Goal: Task Accomplishment & Management: Complete application form

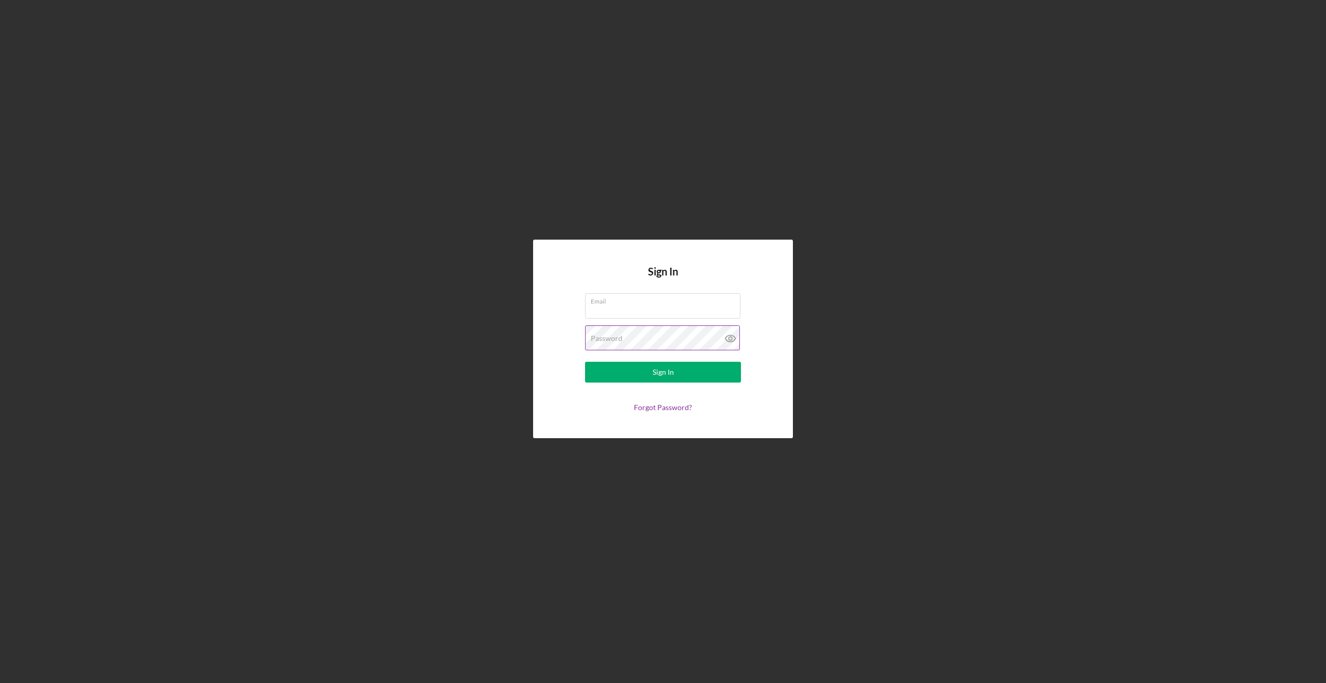
type input "[EMAIL_ADDRESS][DOMAIN_NAME]"
click at [731, 339] on icon at bounding box center [730, 338] width 26 height 26
click at [660, 372] on div "Sign In" at bounding box center [662, 372] width 21 height 21
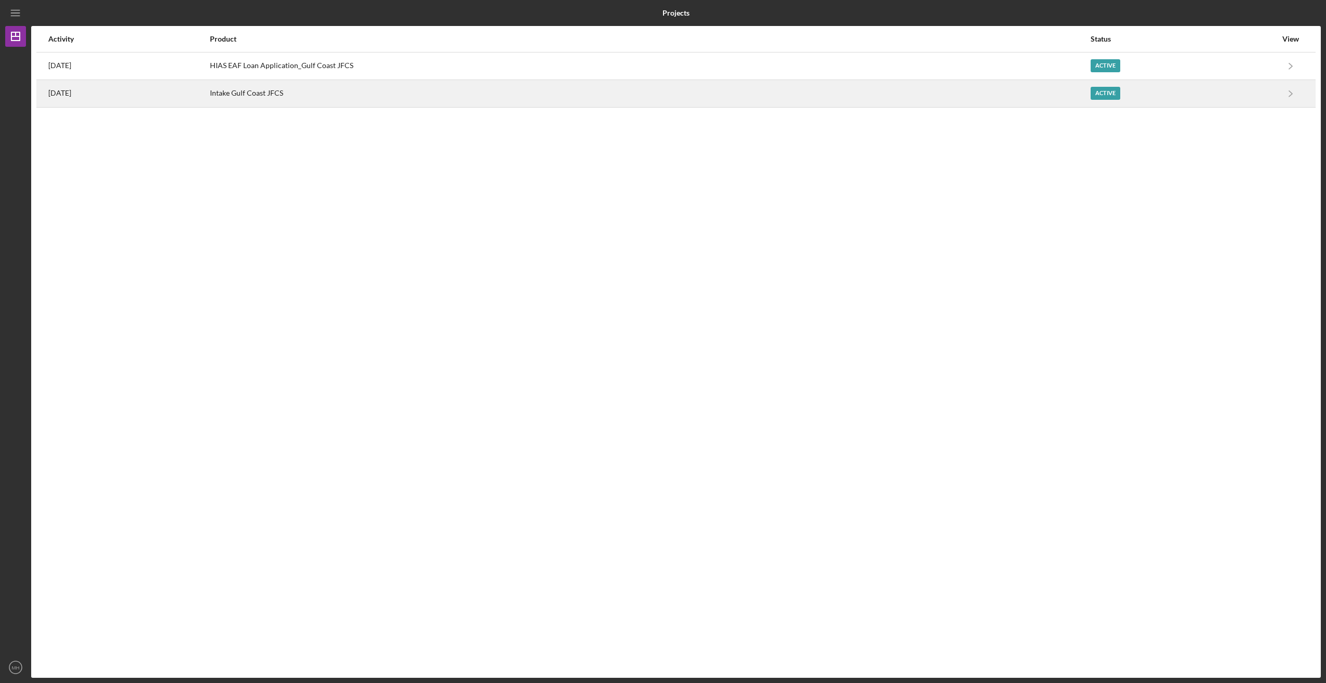
click at [279, 90] on div "Intake Gulf Coast JFCS" at bounding box center [649, 94] width 879 height 26
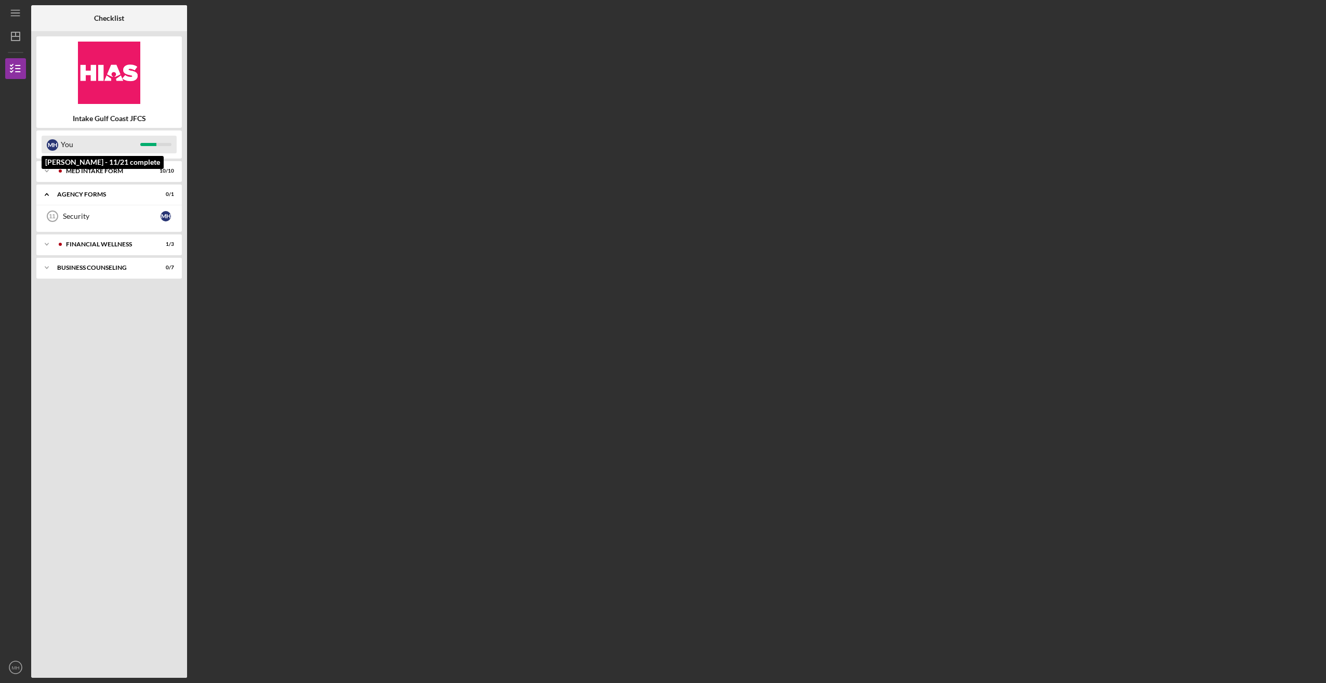
click at [54, 139] on div "M H" at bounding box center [52, 145] width 11 height 18
click at [159, 144] on div at bounding box center [155, 144] width 31 height 3
click at [128, 145] on div "You" at bounding box center [100, 145] width 79 height 18
drag, startPoint x: 81, startPoint y: 139, endPoint x: 54, endPoint y: 140, distance: 26.5
click at [74, 139] on div "You" at bounding box center [100, 145] width 79 height 18
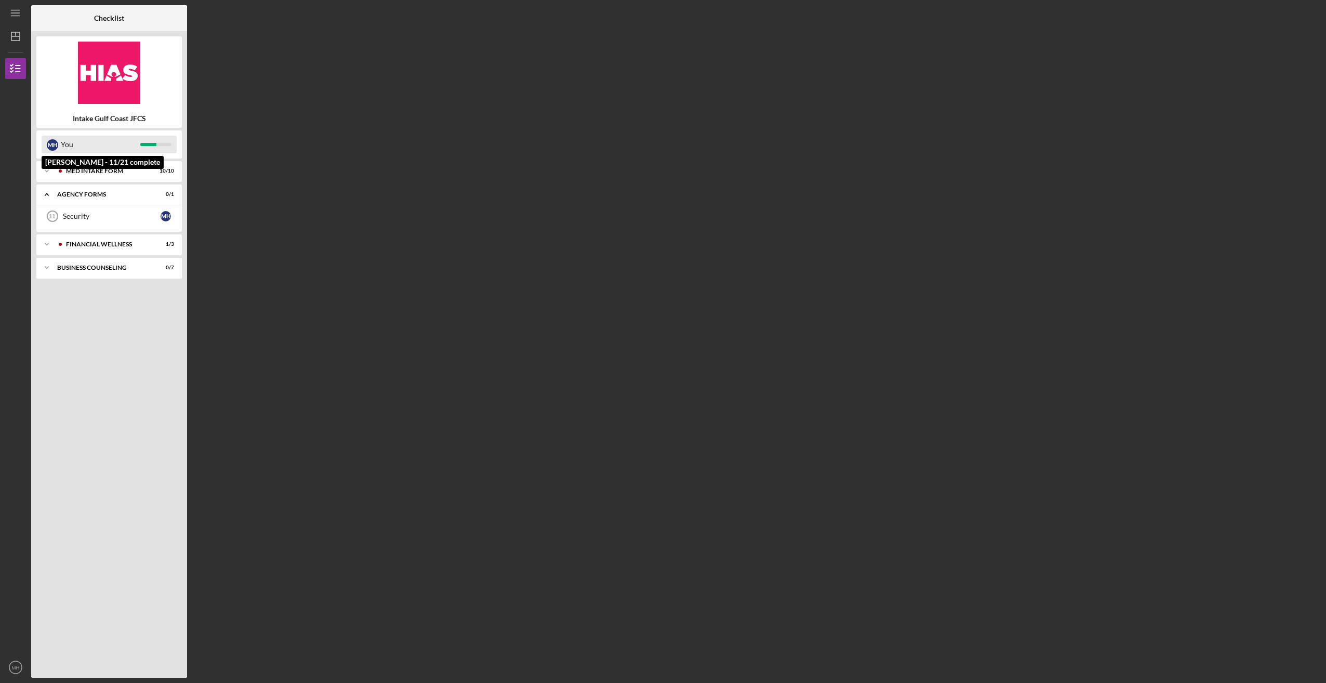
click at [54, 140] on div "M H" at bounding box center [52, 144] width 11 height 11
click at [89, 168] on div "MED Intake Form" at bounding box center [117, 171] width 103 height 6
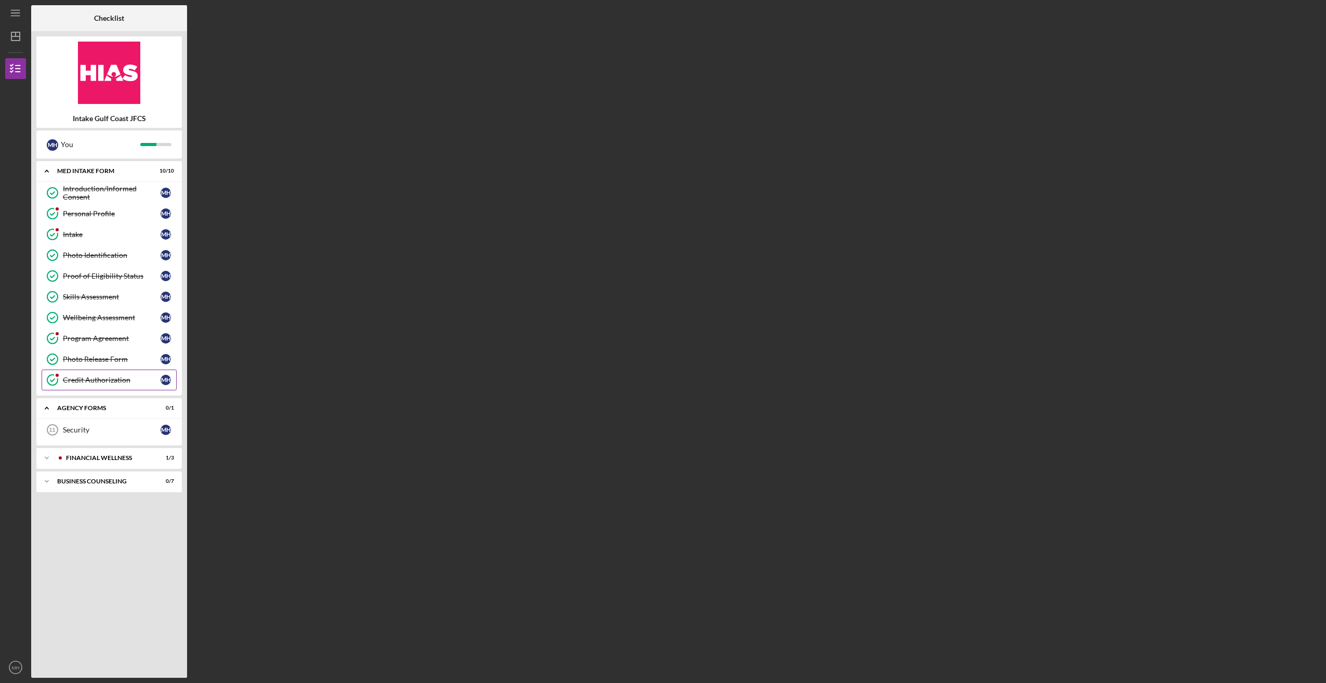
click at [96, 376] on div "Credit Authorization" at bounding box center [112, 380] width 98 height 8
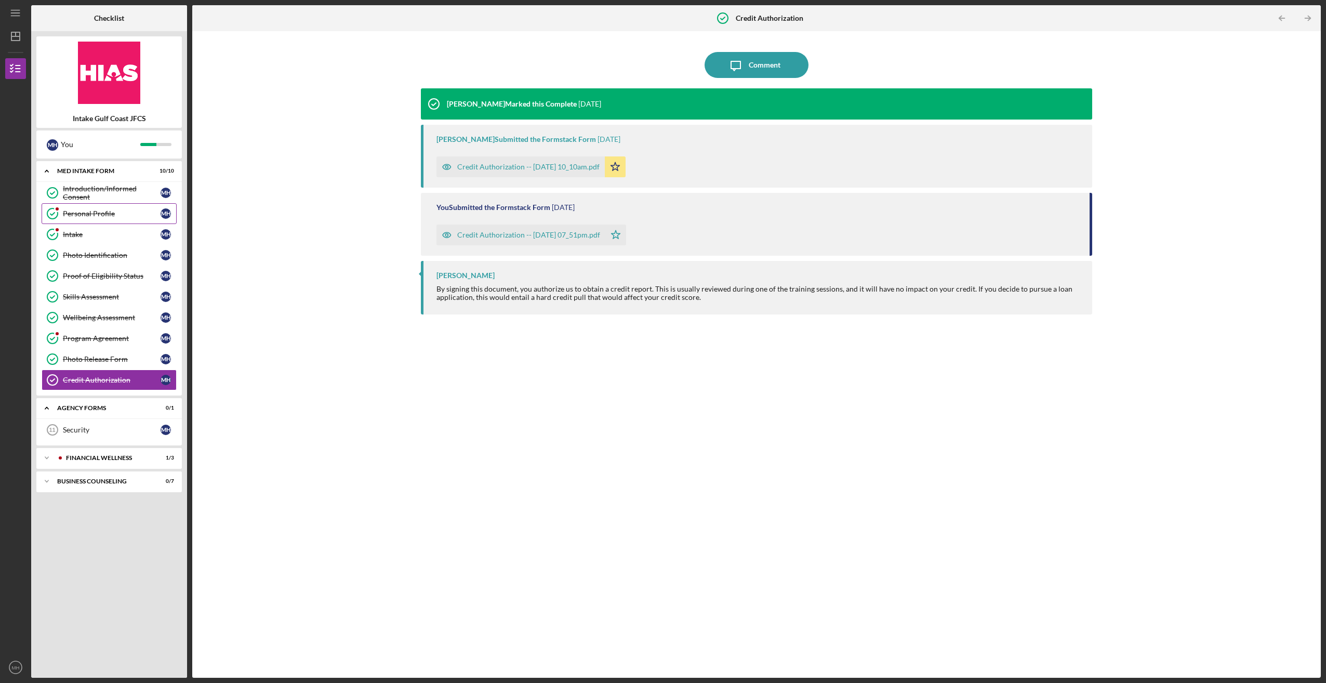
click at [97, 212] on div "Personal Profile" at bounding box center [112, 213] width 98 height 8
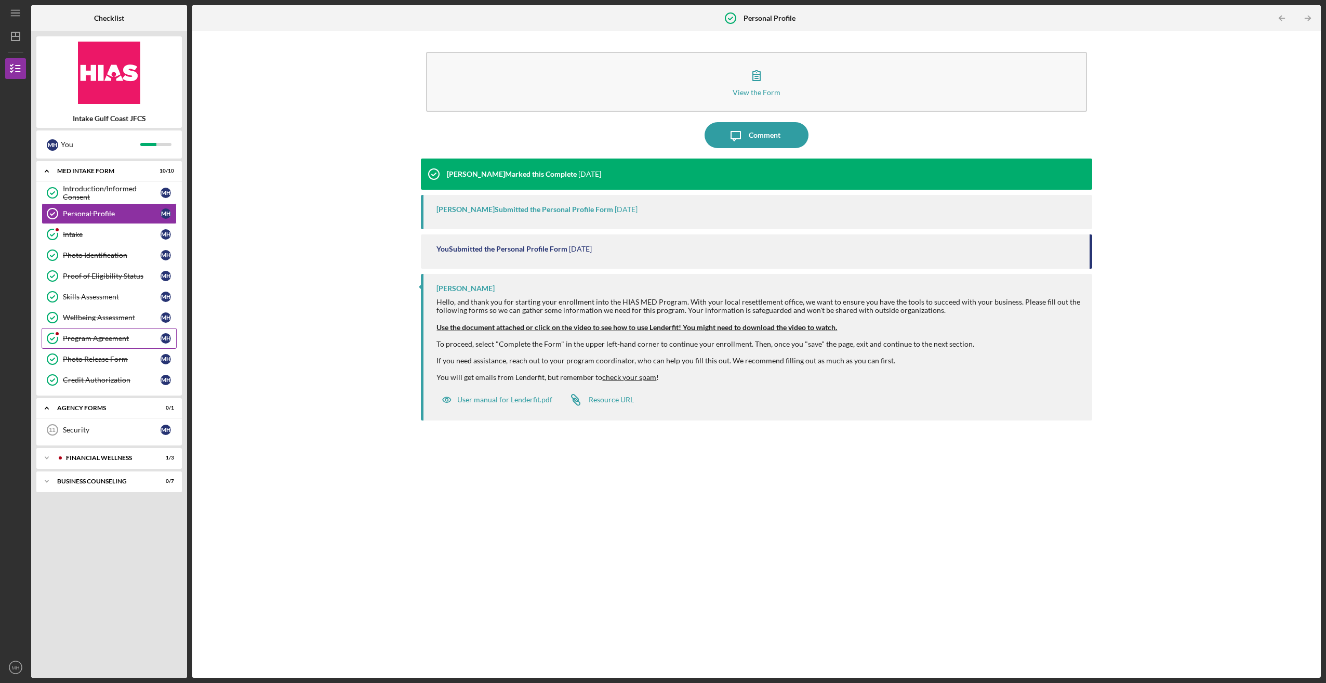
click at [94, 330] on link "Program Agreement Program Agreement M H" at bounding box center [109, 338] width 135 height 21
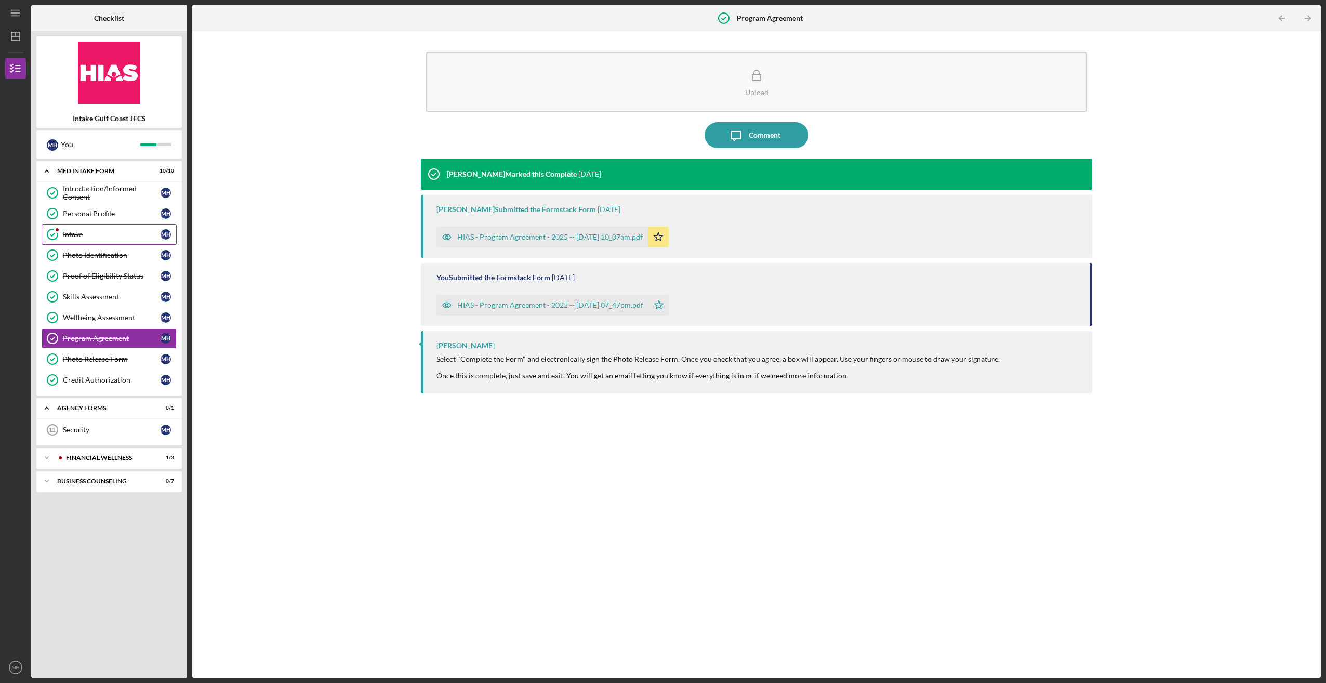
click at [67, 234] on div "Intake" at bounding box center [112, 234] width 98 height 8
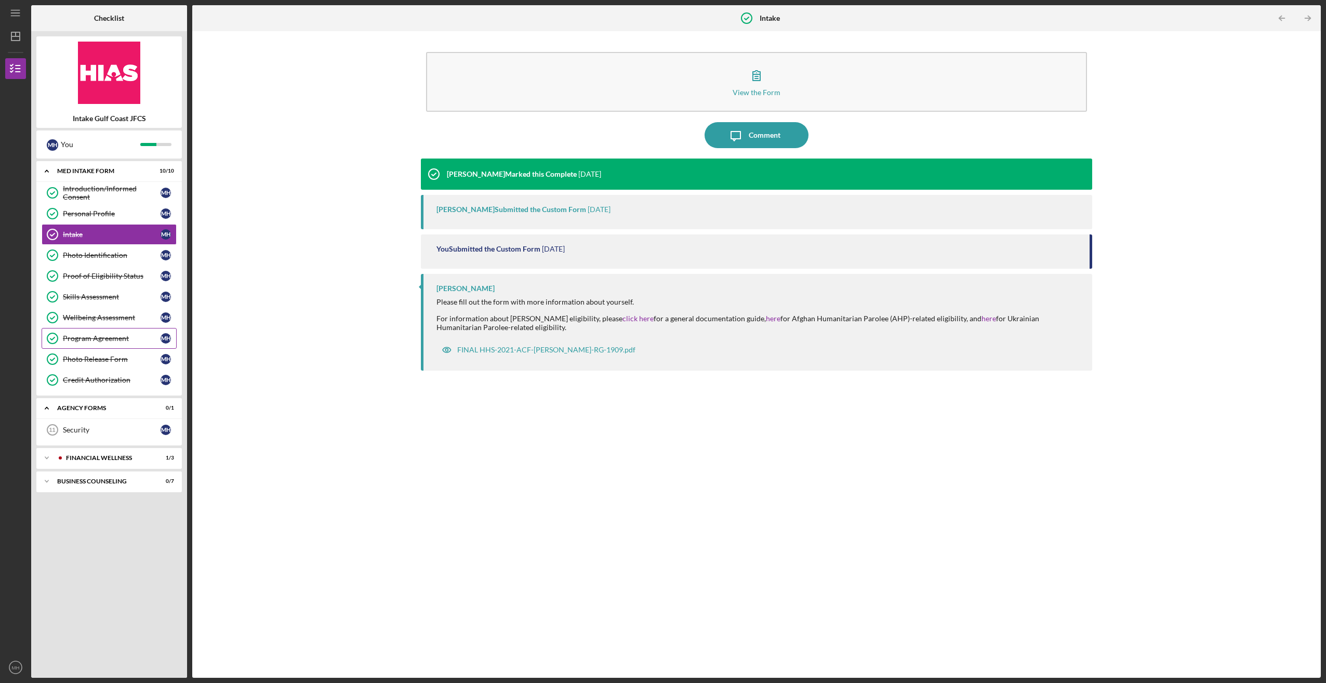
click at [74, 334] on div "Program Agreement" at bounding box center [112, 338] width 98 height 8
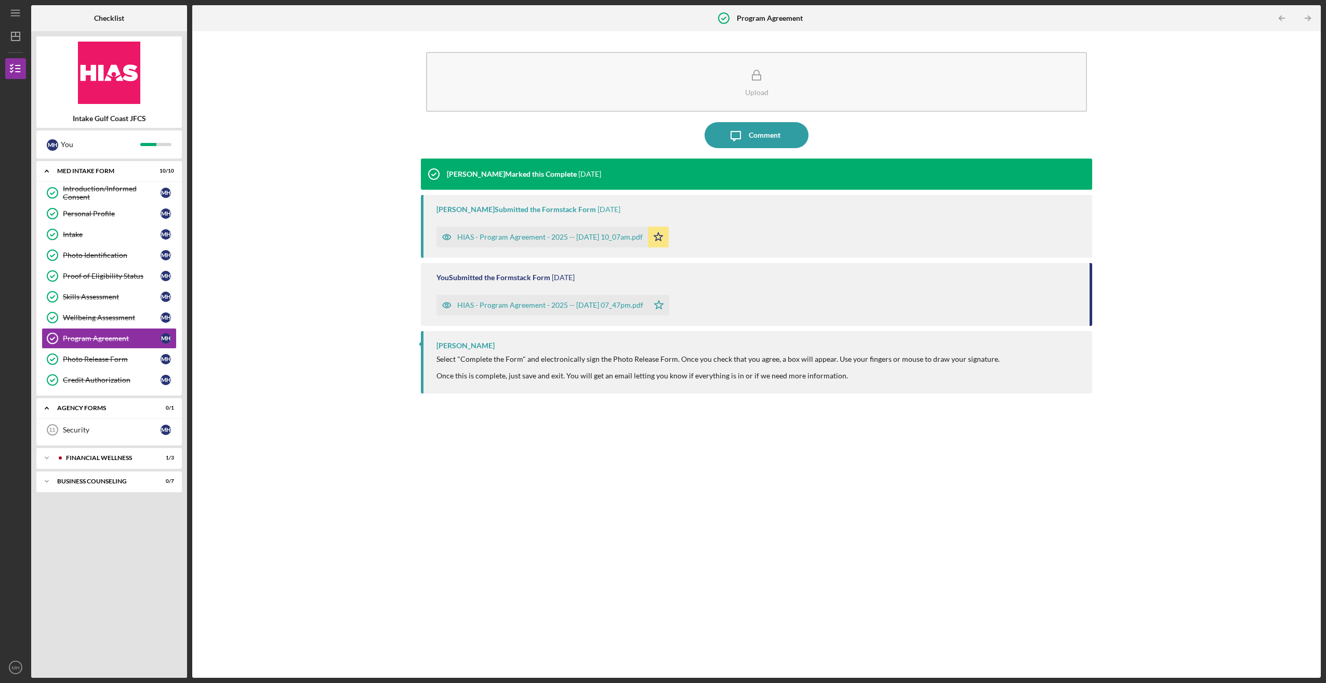
click at [554, 233] on div "HIAS - Program Agreement - 2025 -- [DATE] 10_07am.pdf" at bounding box center [549, 237] width 185 height 8
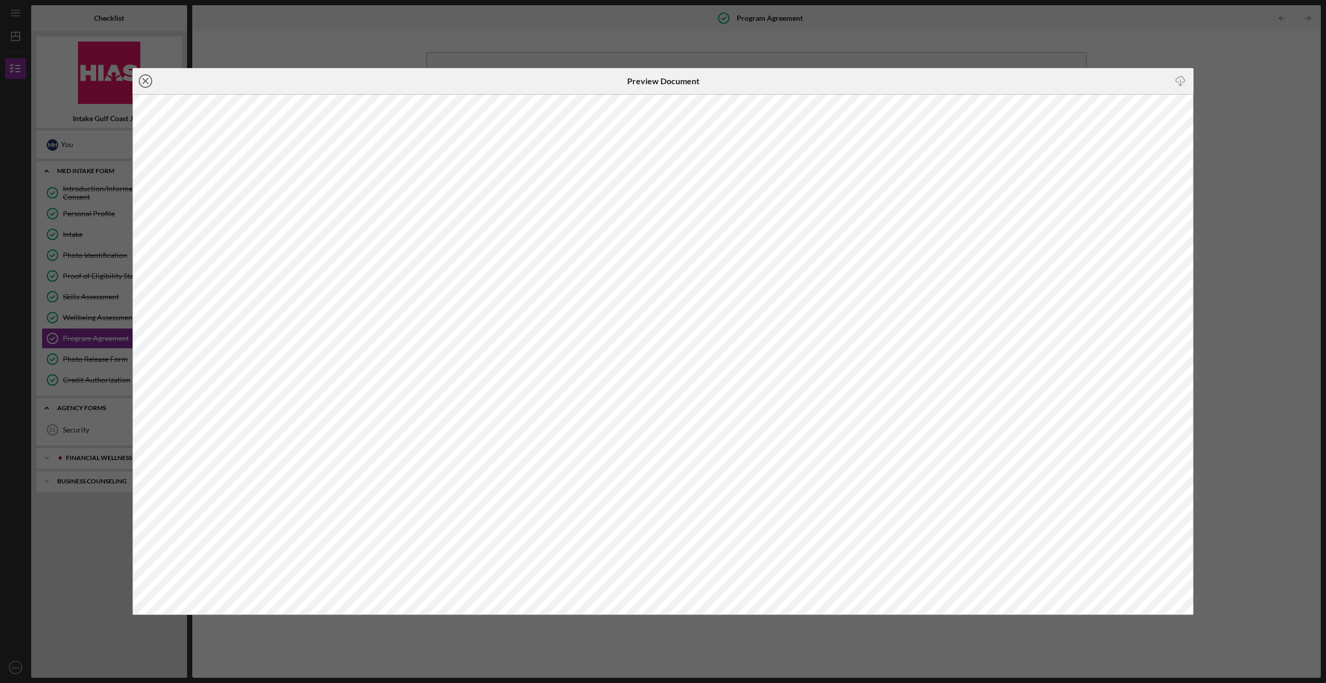
click at [145, 81] on line at bounding box center [145, 80] width 5 height 5
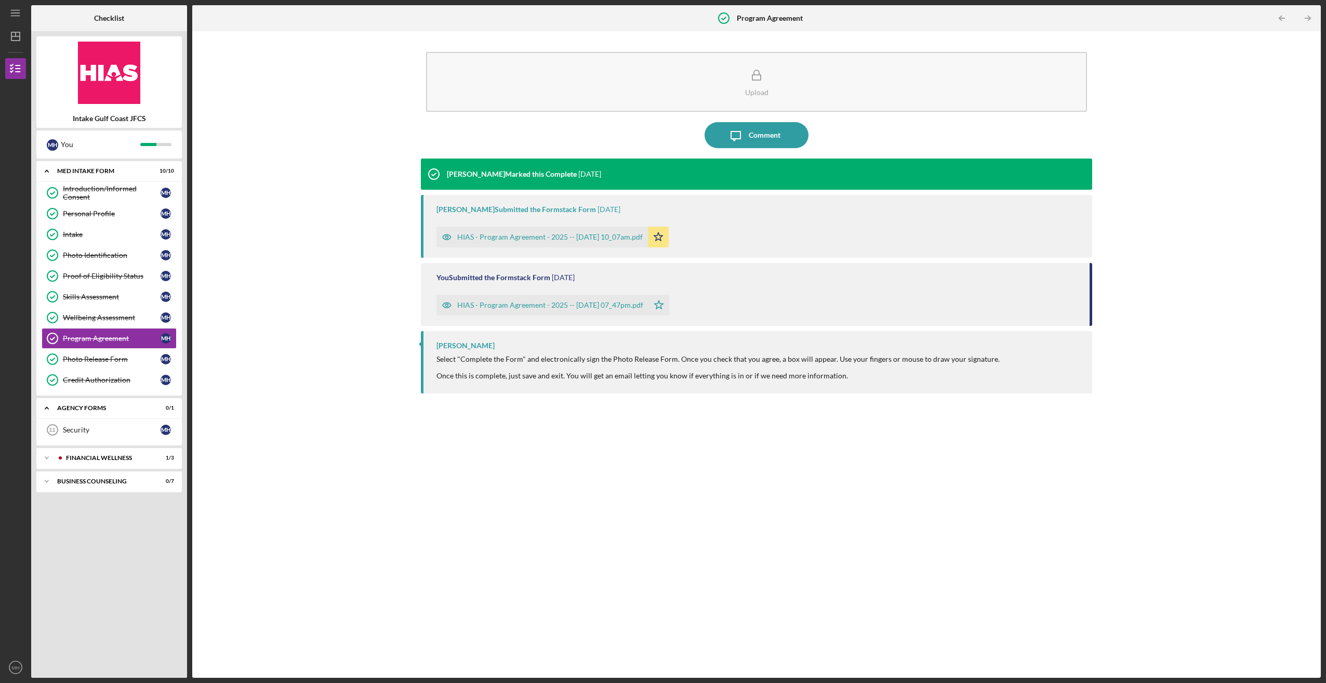
click at [690, 576] on div "[PERSON_NAME] Marked this Complete [DATE] [PERSON_NAME] Submitted the Formstack…" at bounding box center [756, 409] width 671 height 503
click at [99, 376] on div "Credit Authorization" at bounding box center [112, 380] width 98 height 8
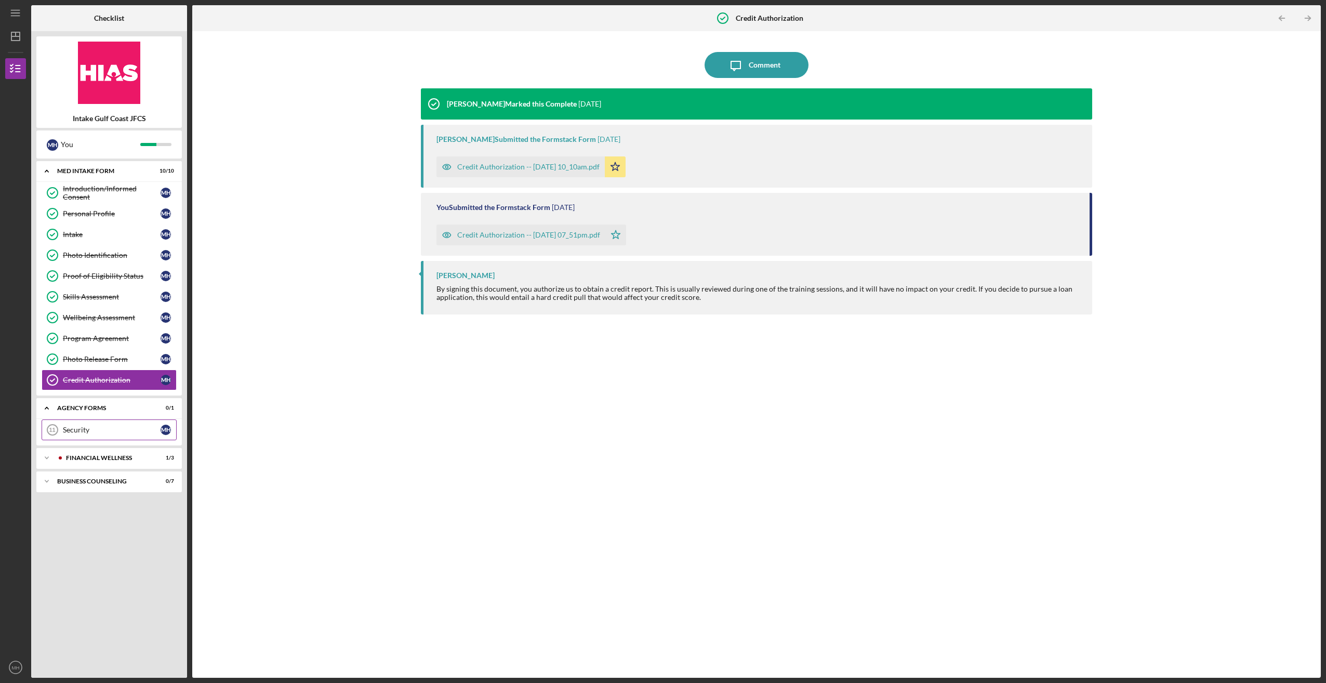
click at [95, 425] on div "Security" at bounding box center [112, 429] width 98 height 8
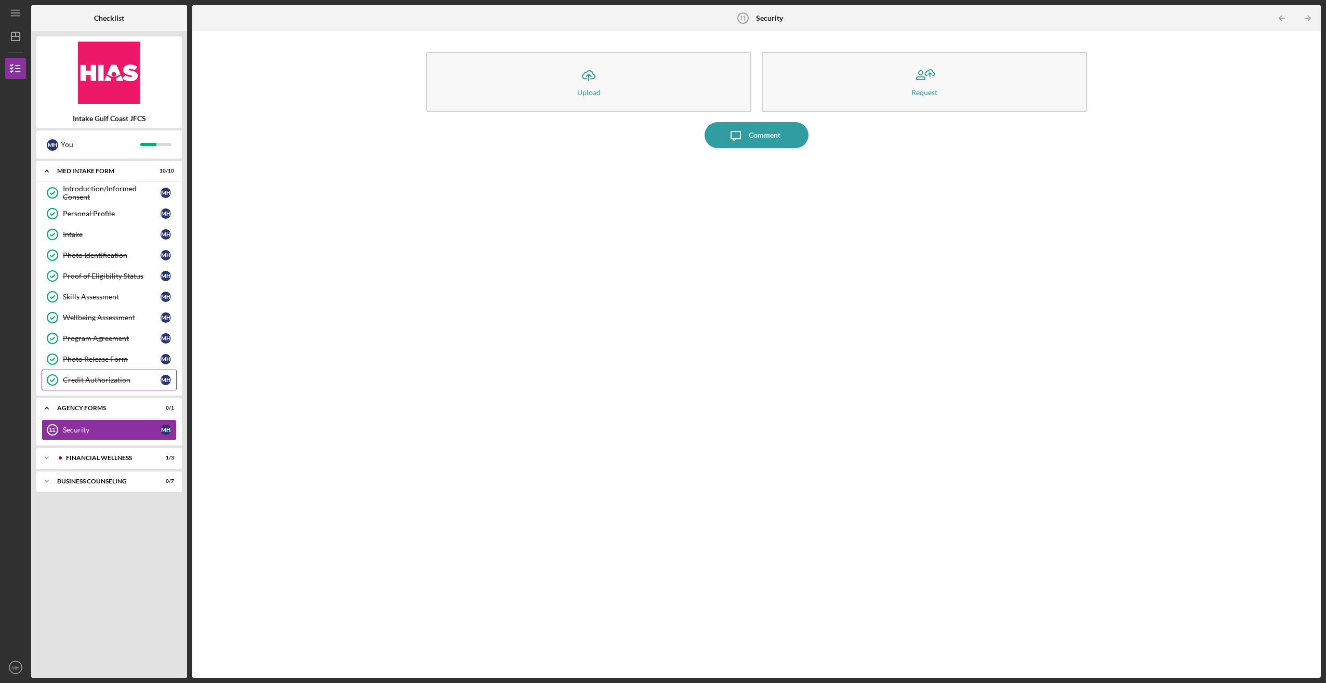
click at [89, 376] on div "Credit Authorization" at bounding box center [112, 380] width 98 height 8
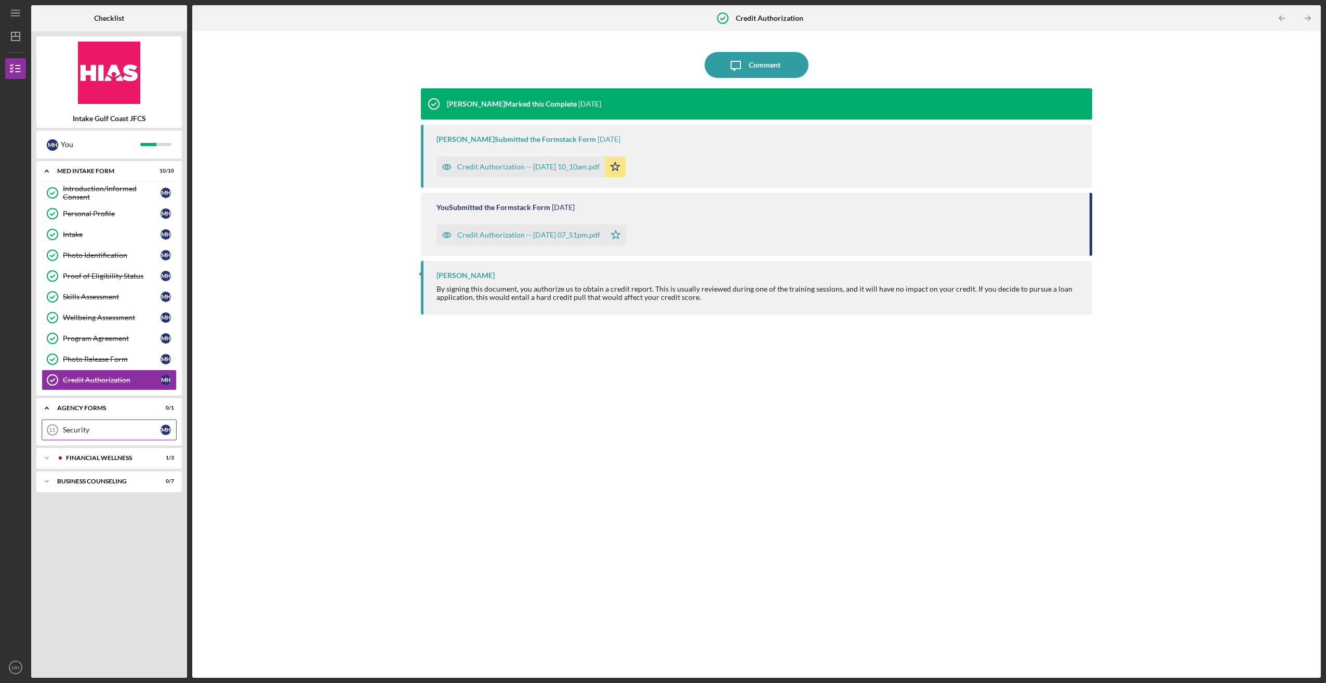
click at [79, 425] on div "Security" at bounding box center [112, 429] width 98 height 8
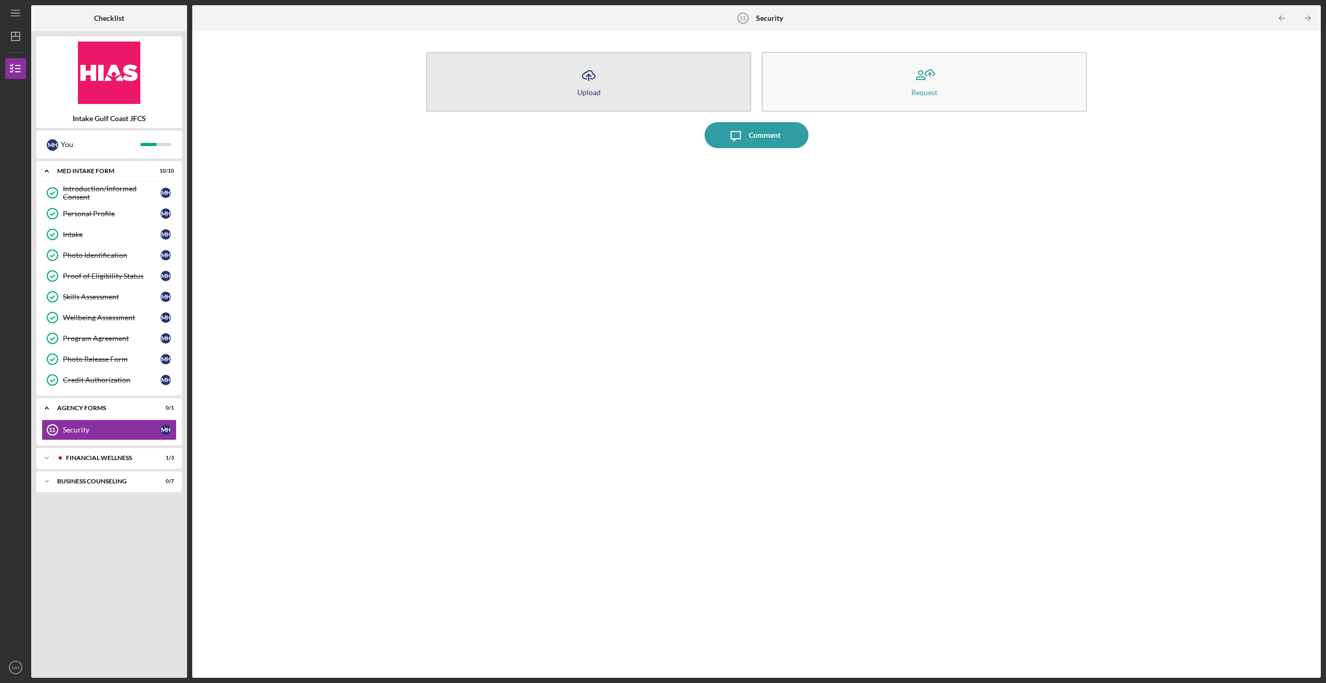
click at [586, 76] on icon "Icon/Upload" at bounding box center [589, 75] width 26 height 26
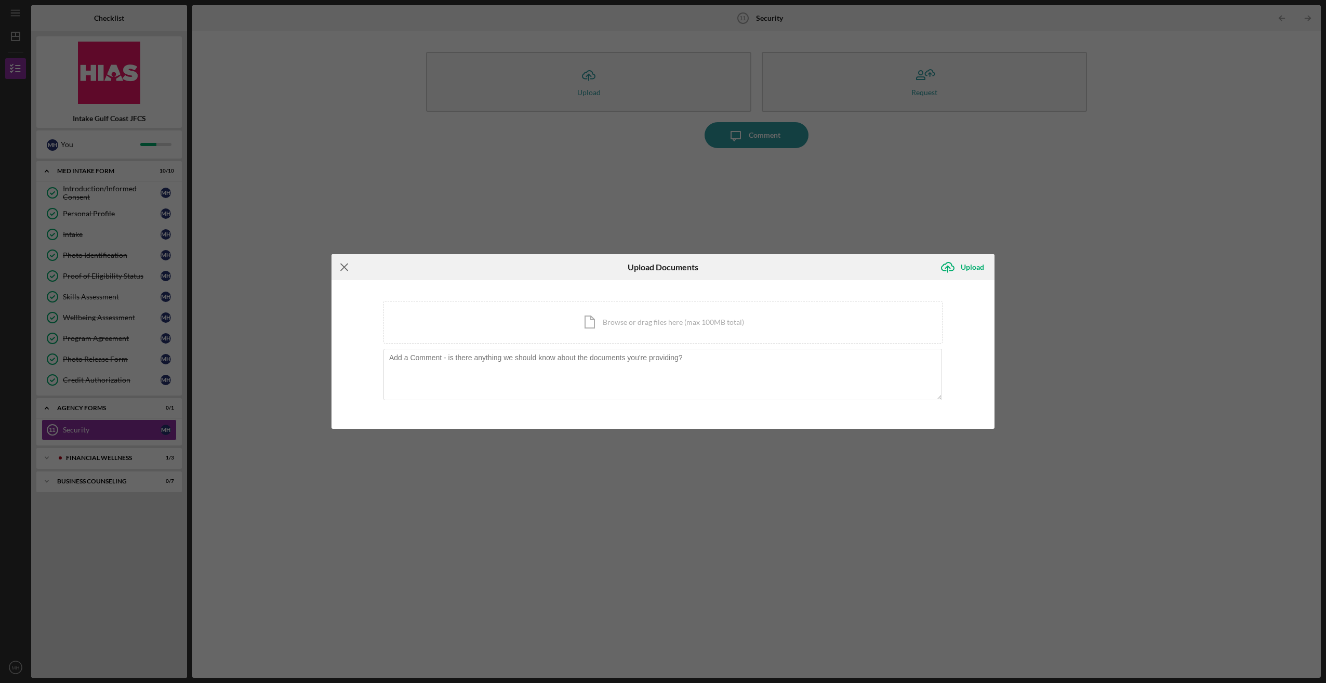
click at [344, 263] on icon "Icon/Menu Close" at bounding box center [344, 267] width 26 height 26
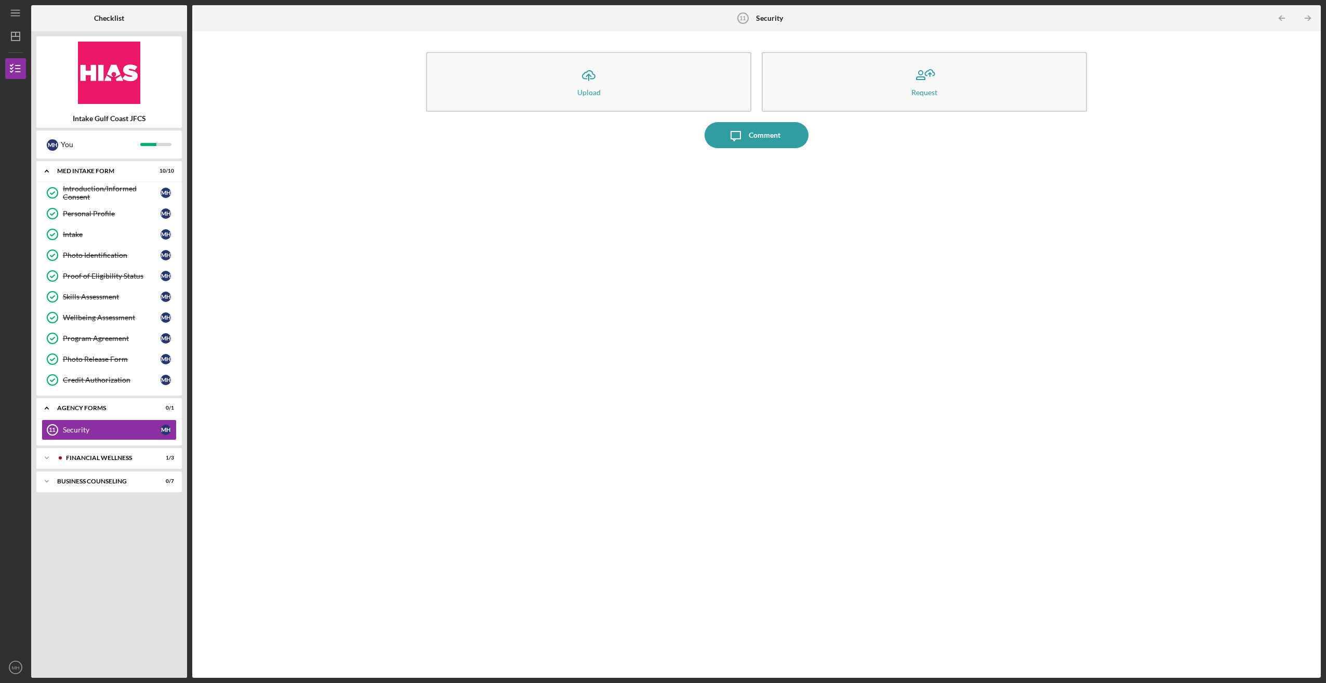
click at [344, 191] on div "Icon/Upload Upload Request Icon/Message Comment" at bounding box center [756, 354] width 1118 height 636
click at [102, 448] on div "Icon/Expander Financial Wellness 1 / 3" at bounding box center [108, 457] width 145 height 21
click at [83, 476] on div "Credit Wise" at bounding box center [112, 479] width 98 height 8
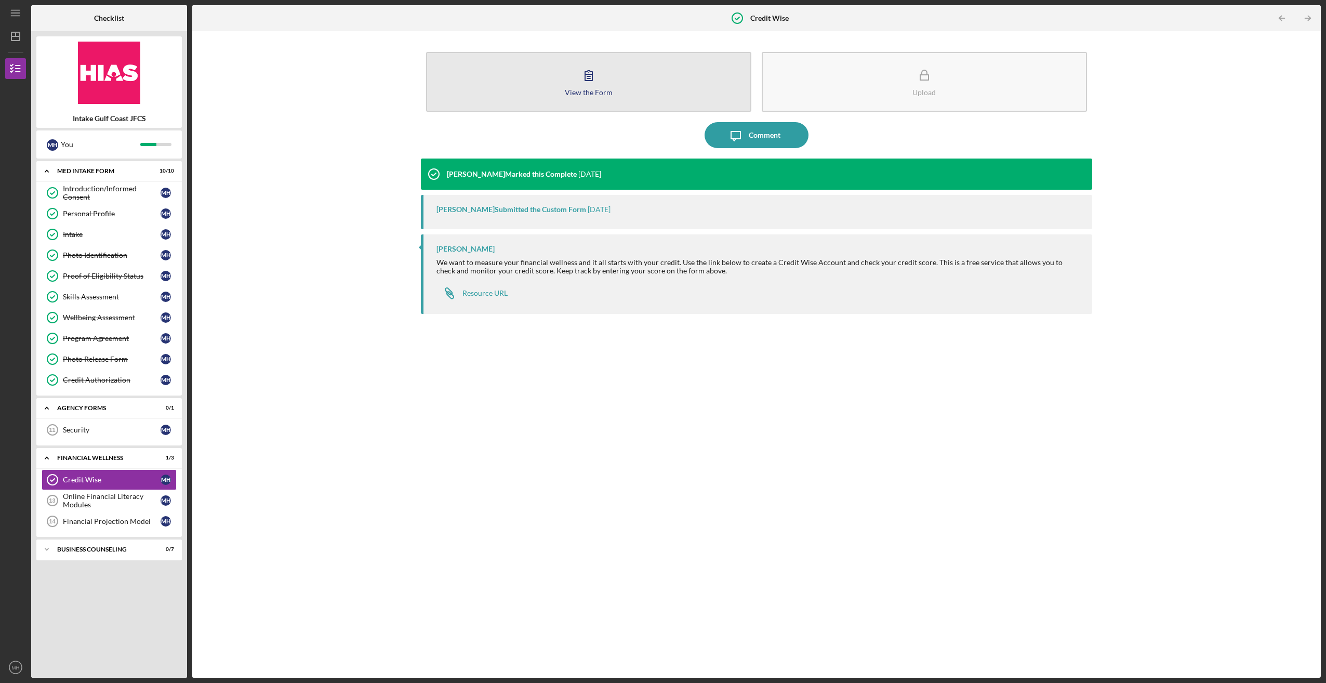
click at [598, 79] on icon "button" at bounding box center [589, 75] width 26 height 26
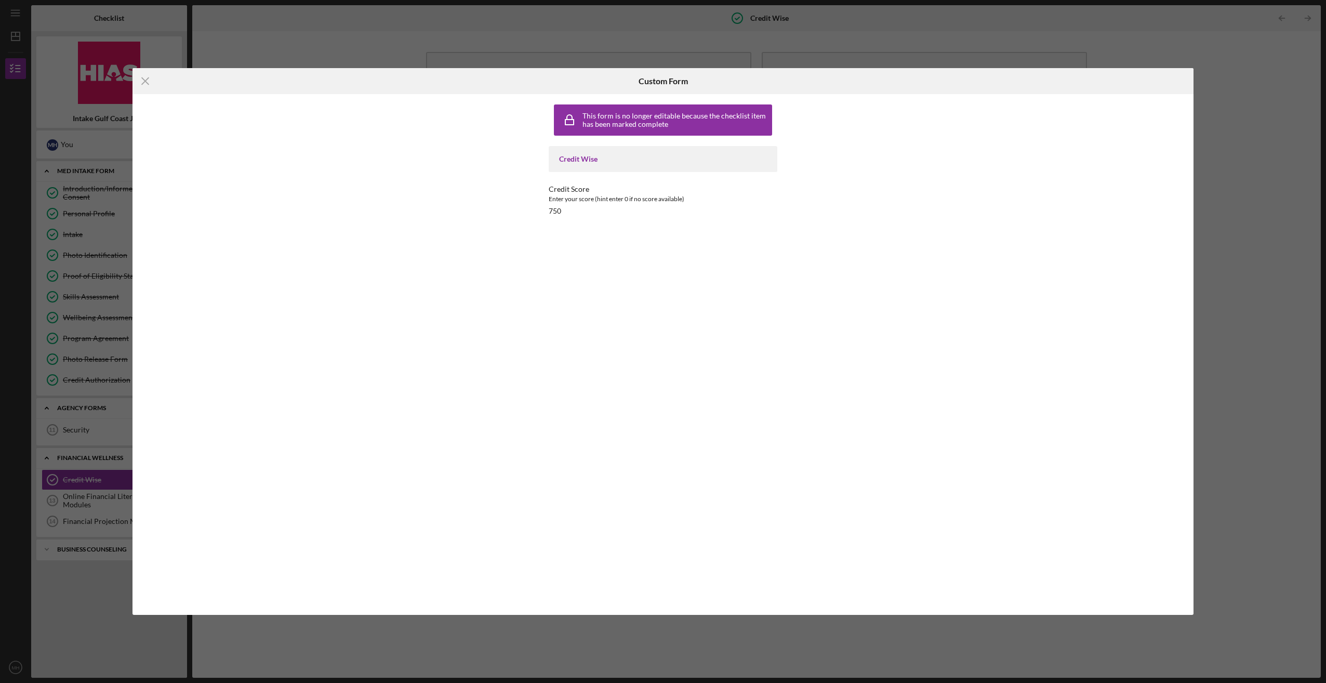
click at [567, 213] on div "Credit Score Enter your score (hint enter 0 if no score available) 750" at bounding box center [663, 200] width 229 height 30
click at [604, 159] on div "Credit Wise" at bounding box center [663, 159] width 208 height 8
click at [142, 78] on line at bounding box center [145, 81] width 7 height 7
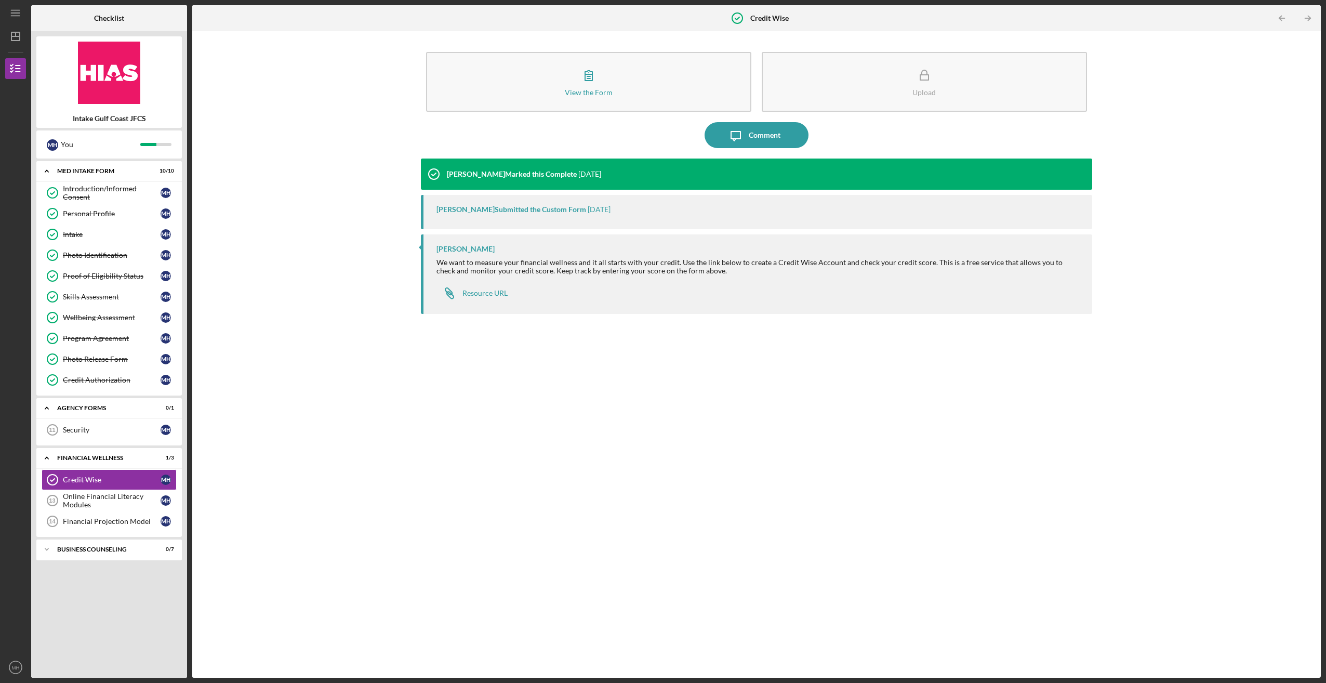
click at [540, 456] on div "[PERSON_NAME] Marked this Complete [DATE] [PERSON_NAME] Submitted the Custom Fo…" at bounding box center [756, 409] width 671 height 503
click at [78, 492] on div "Online Financial Literacy Modules" at bounding box center [112, 500] width 98 height 17
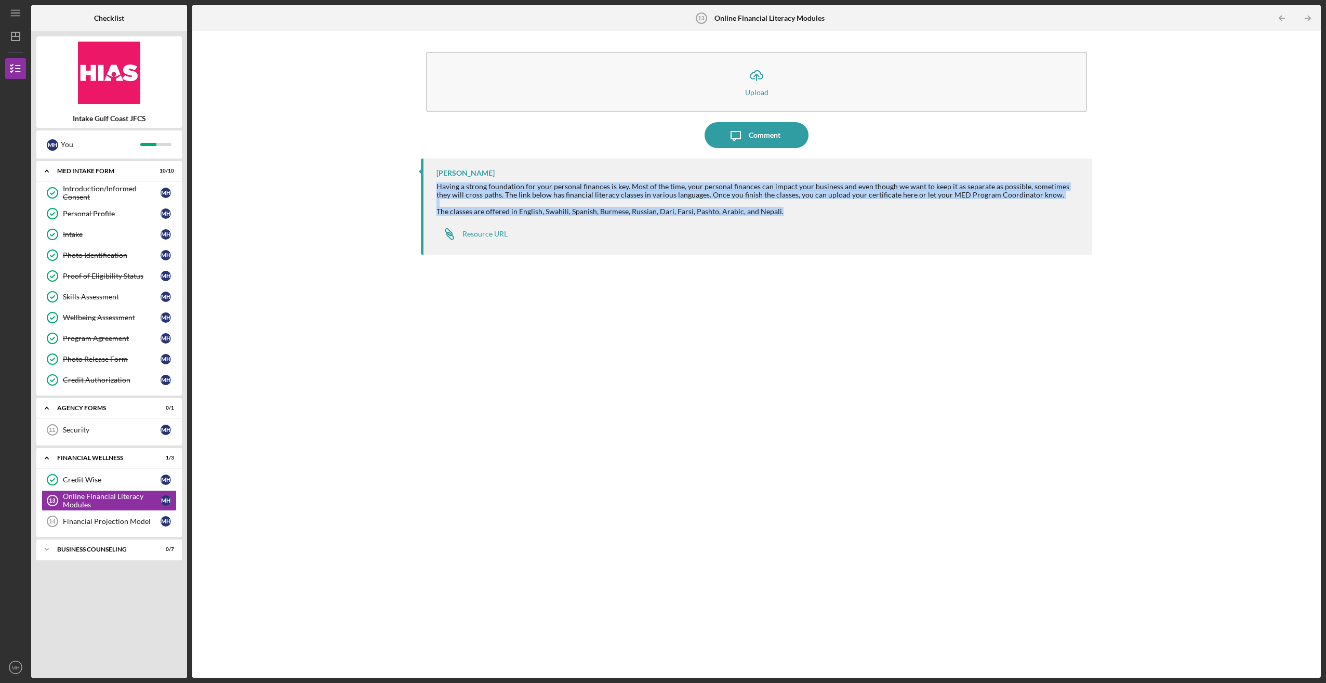
drag, startPoint x: 590, startPoint y: 191, endPoint x: 439, endPoint y: 185, distance: 151.3
click at [439, 185] on div "Having a strong foundation for your personal finances is key. Most of the time,…" at bounding box center [758, 198] width 645 height 33
copy div "Having a strong foundation for your personal finances is key. Most of the time,…"
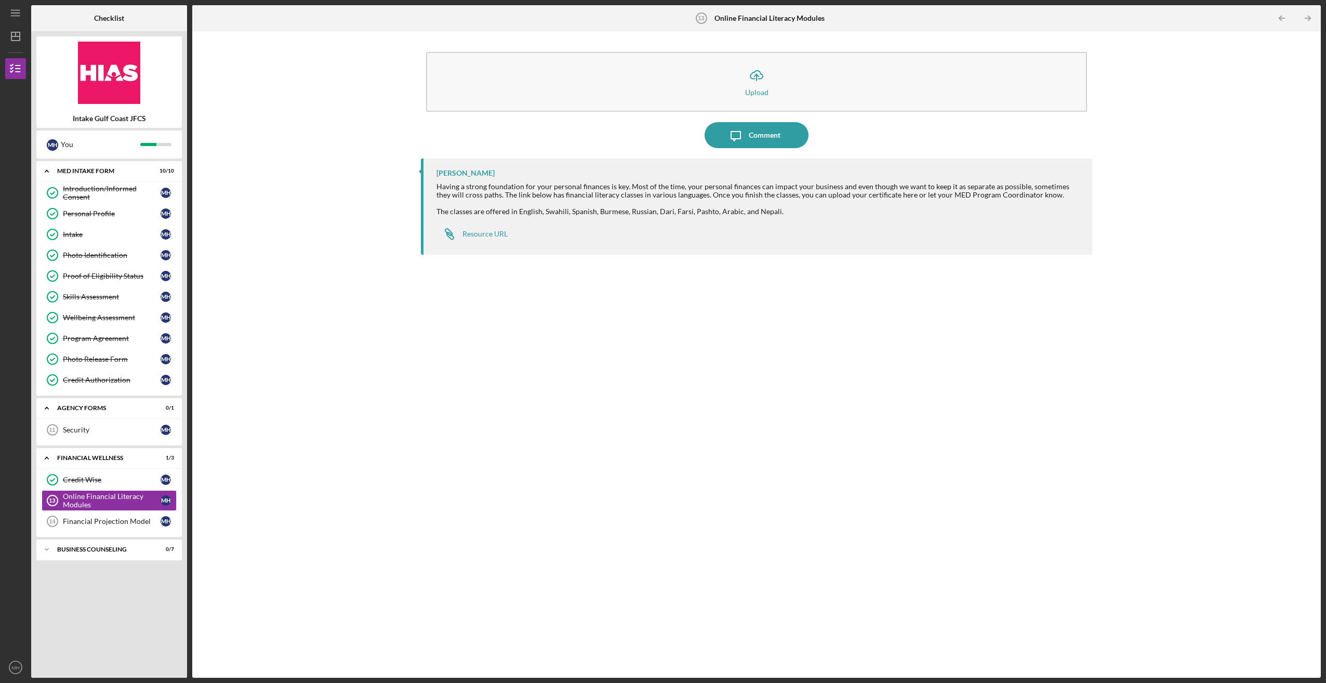
click at [784, 503] on div "[PERSON_NAME] Having a strong foundation for your personal finances is key. Mos…" at bounding box center [756, 409] width 671 height 503
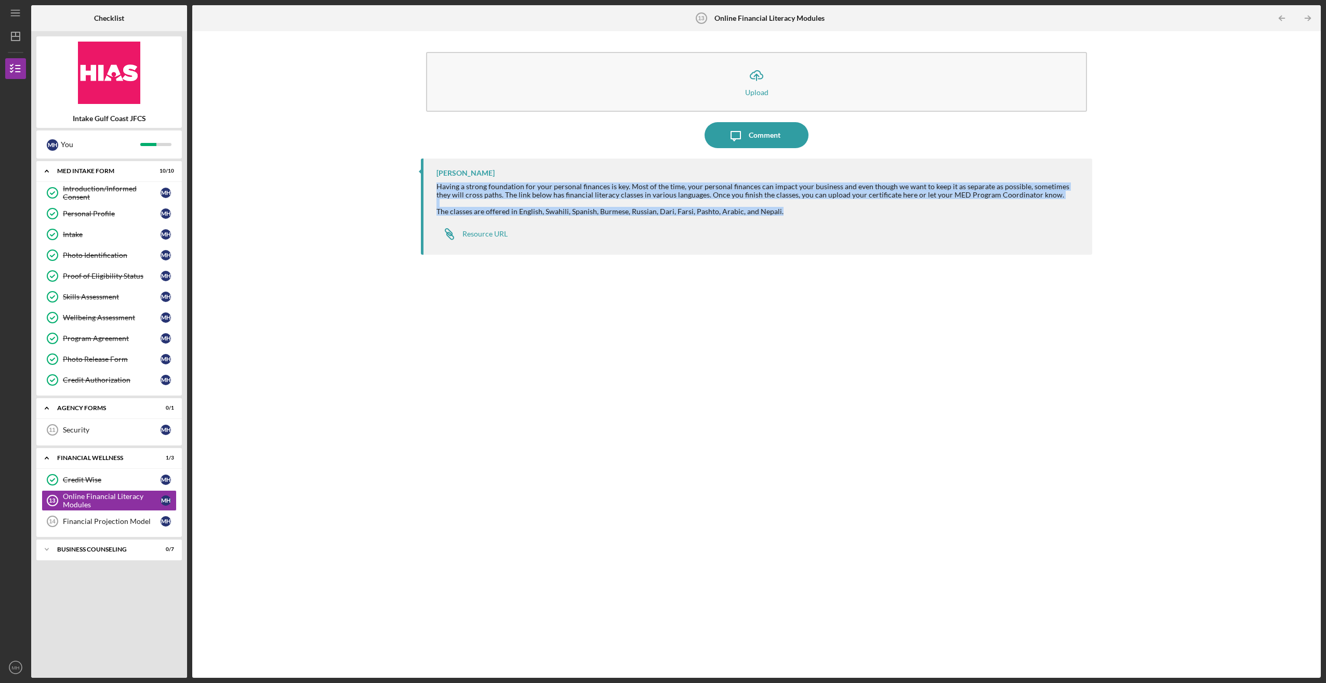
drag, startPoint x: 783, startPoint y: 211, endPoint x: 434, endPoint y: 185, distance: 350.1
click at [434, 185] on div "[PERSON_NAME] Having a strong foundation for your personal finances is key. Mos…" at bounding box center [756, 206] width 671 height 96
copy div "Having a strong foundation for your personal finances is key. Most of the time,…"
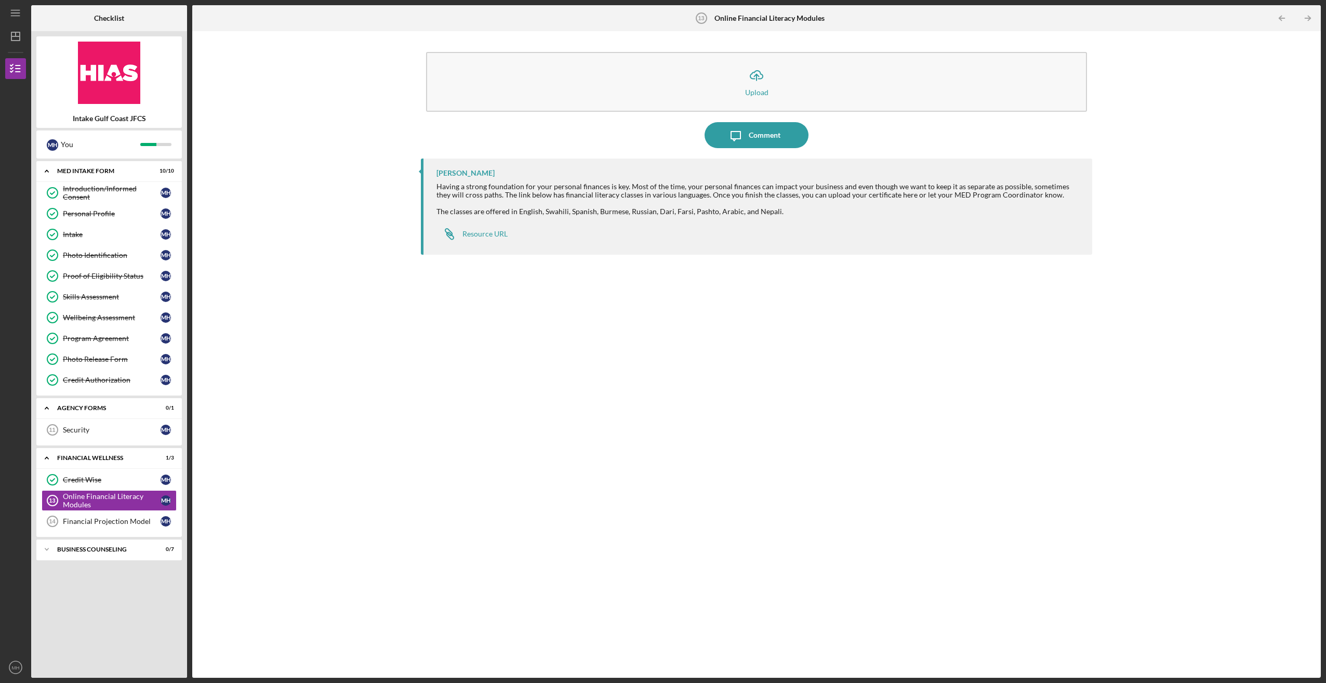
click at [596, 466] on div "[PERSON_NAME] Having a strong foundation for your personal finances is key. Mos…" at bounding box center [756, 409] width 671 height 503
click at [475, 234] on div "Resource URL" at bounding box center [484, 234] width 45 height 8
click at [748, 557] on div "[PERSON_NAME] Having a strong foundation for your personal finances is key. Mos…" at bounding box center [756, 409] width 671 height 503
drag, startPoint x: 74, startPoint y: 426, endPoint x: 80, endPoint y: 427, distance: 6.3
click at [74, 426] on div "Security" at bounding box center [112, 429] width 98 height 8
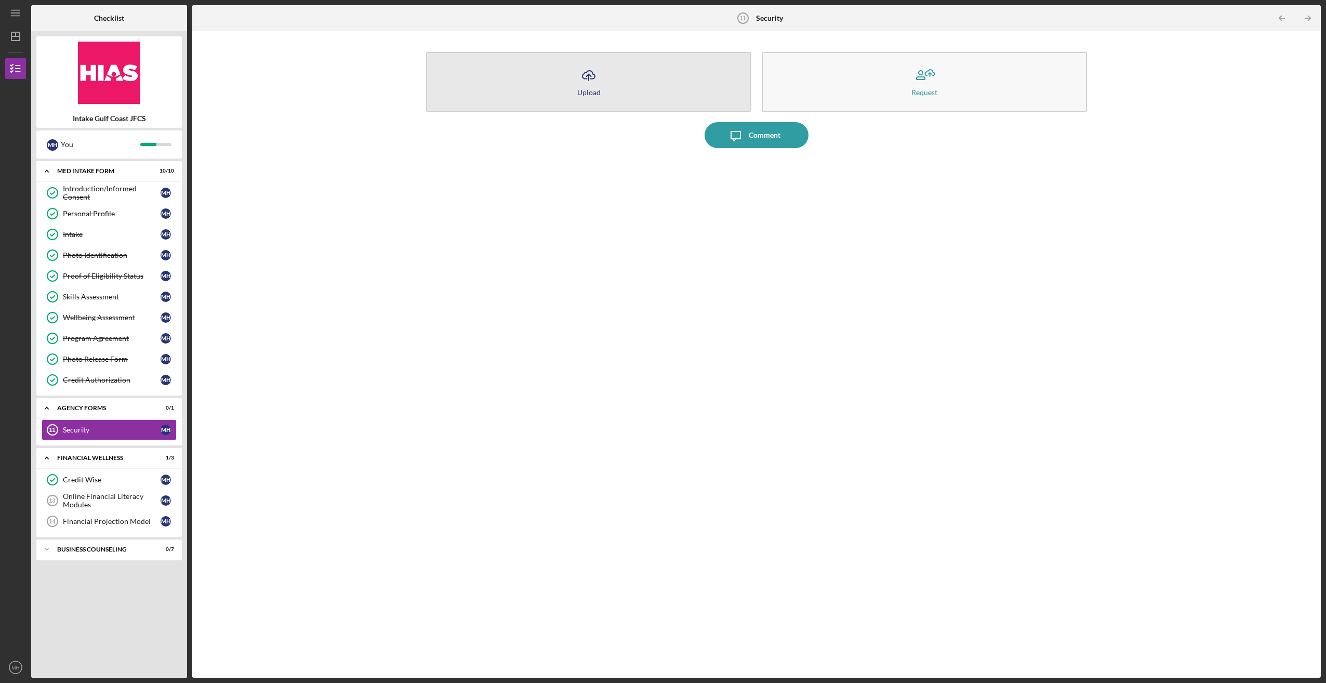
click at [578, 81] on icon "Icon/Upload" at bounding box center [589, 75] width 26 height 26
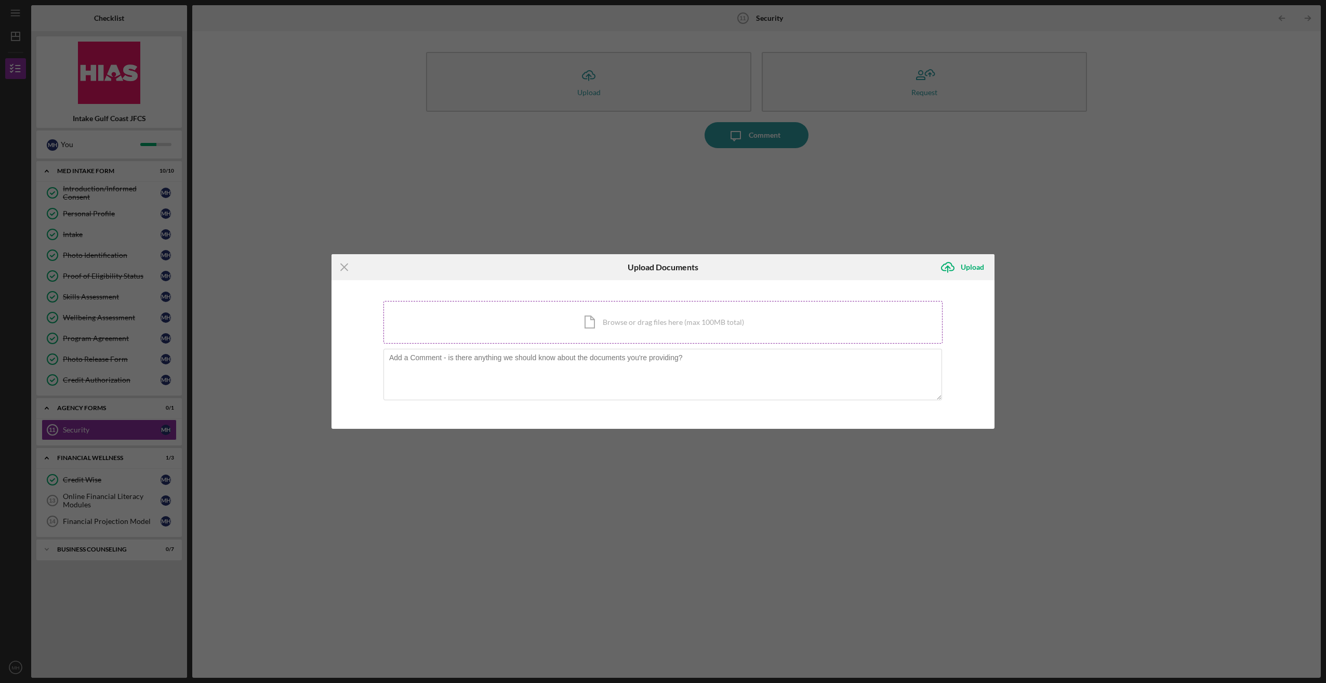
click at [640, 320] on div "Icon/Document Browse or drag files here (max 100MB total) Tap to choose files o…" at bounding box center [662, 322] width 559 height 43
click at [342, 264] on icon "Icon/Menu Close" at bounding box center [344, 267] width 26 height 26
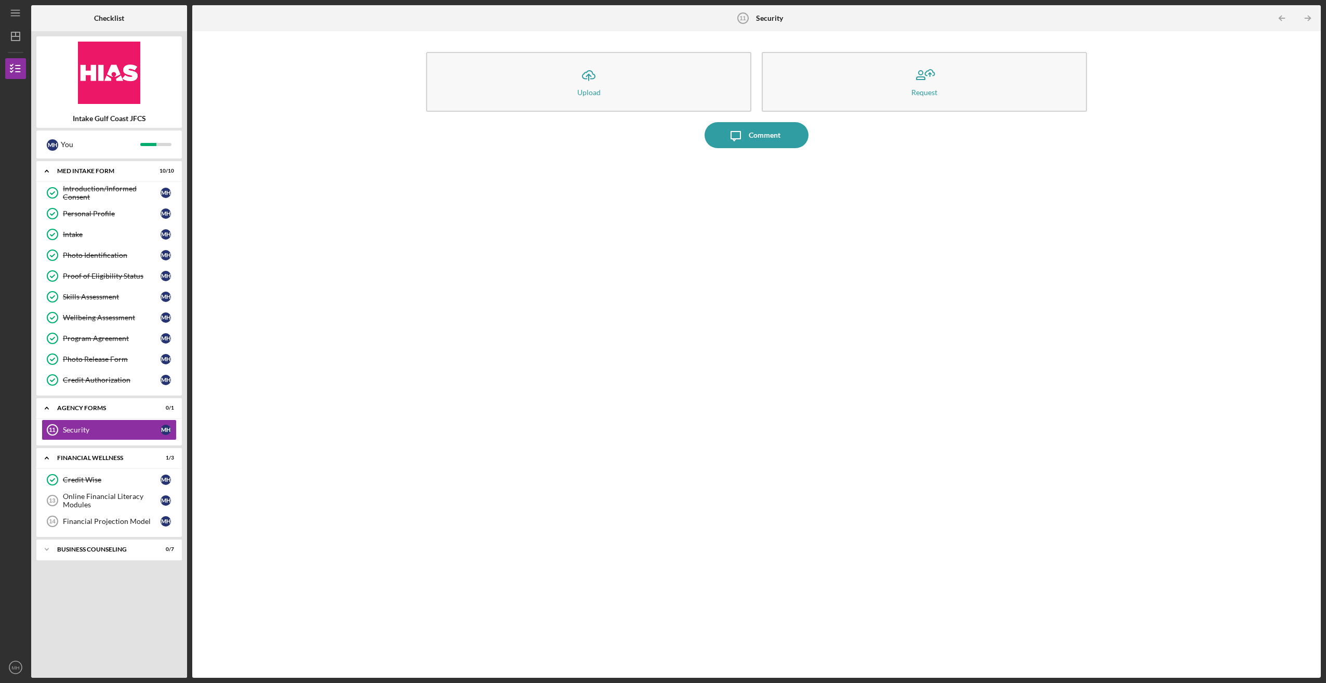
click at [332, 184] on div "Icon/Upload Upload Request Icon/Message Comment" at bounding box center [756, 354] width 1118 height 636
click at [93, 492] on div "Online Financial Literacy Modules" at bounding box center [112, 500] width 98 height 17
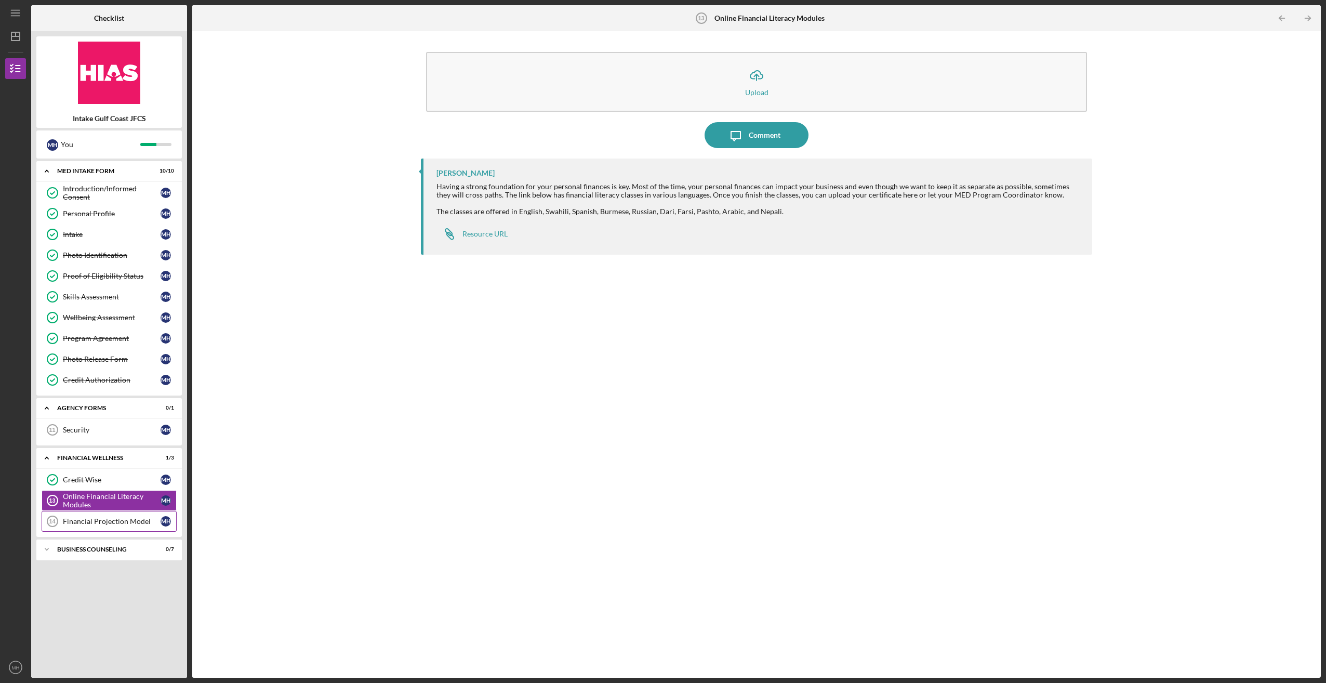
click at [85, 517] on div "Financial Projection Model" at bounding box center [112, 521] width 98 height 8
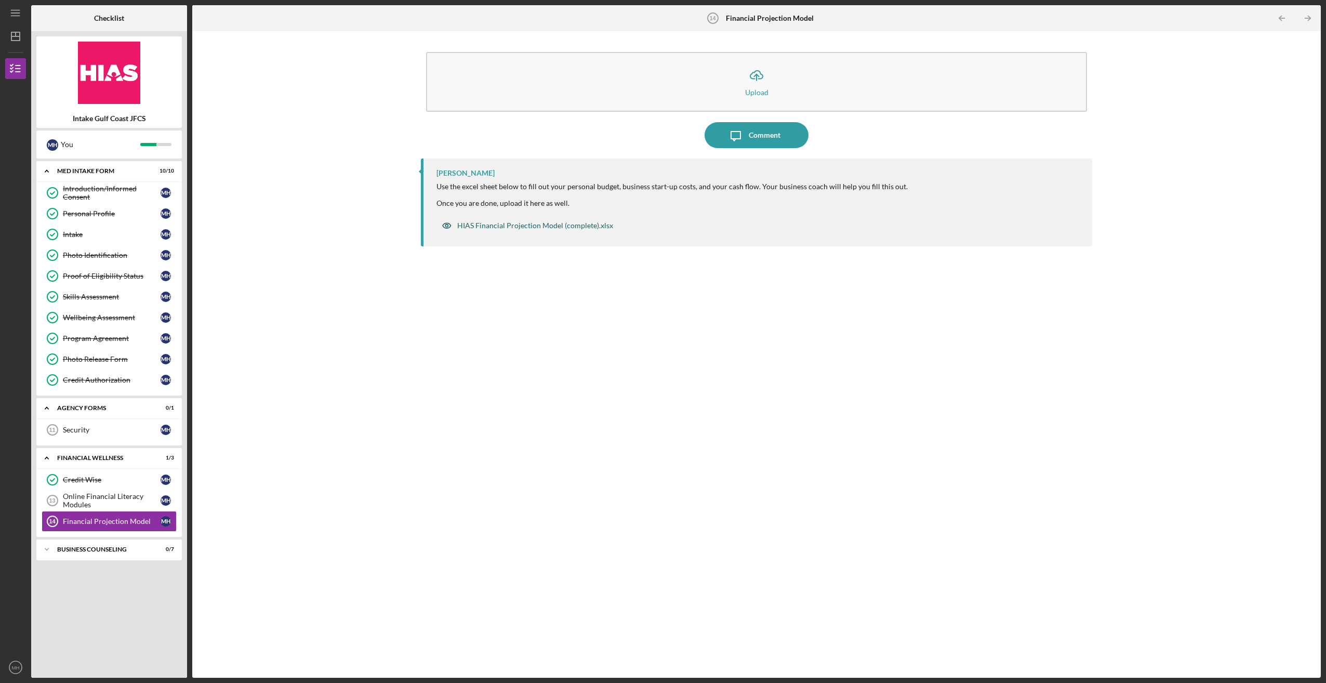
click at [528, 228] on div "HIAS Financial Projection Model (complete).xlsx" at bounding box center [535, 225] width 156 height 8
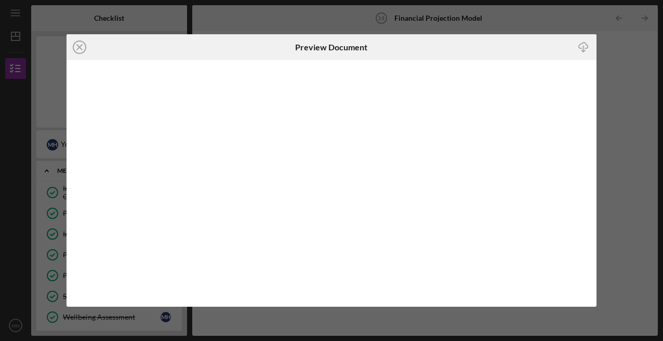
click at [583, 44] on icon "Icon/Download" at bounding box center [583, 46] width 23 height 23
click at [77, 45] on line at bounding box center [79, 47] width 5 height 5
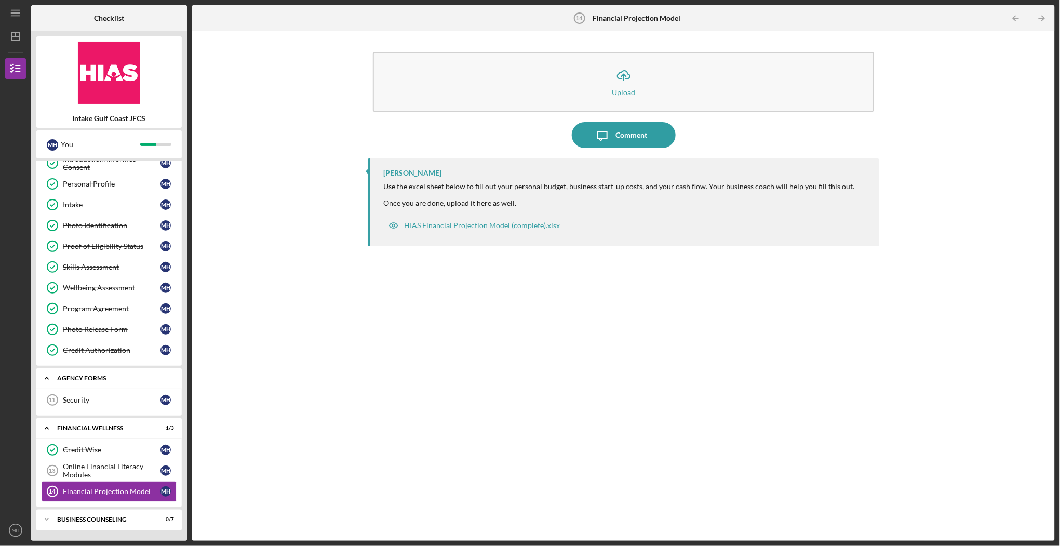
scroll to position [22, 0]
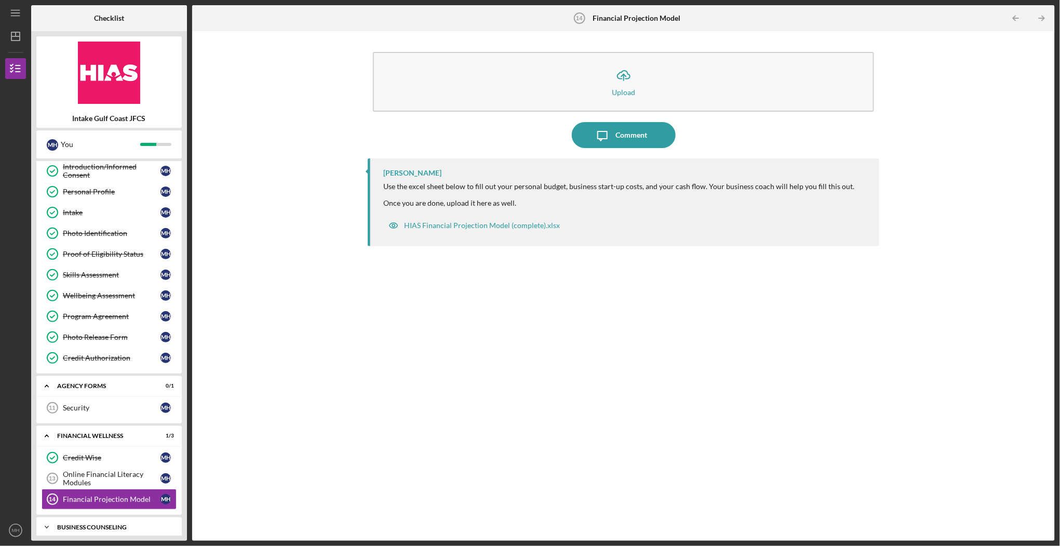
click at [101, 517] on div "Icon/Expander Business Counseling 0 / 7" at bounding box center [108, 527] width 145 height 21
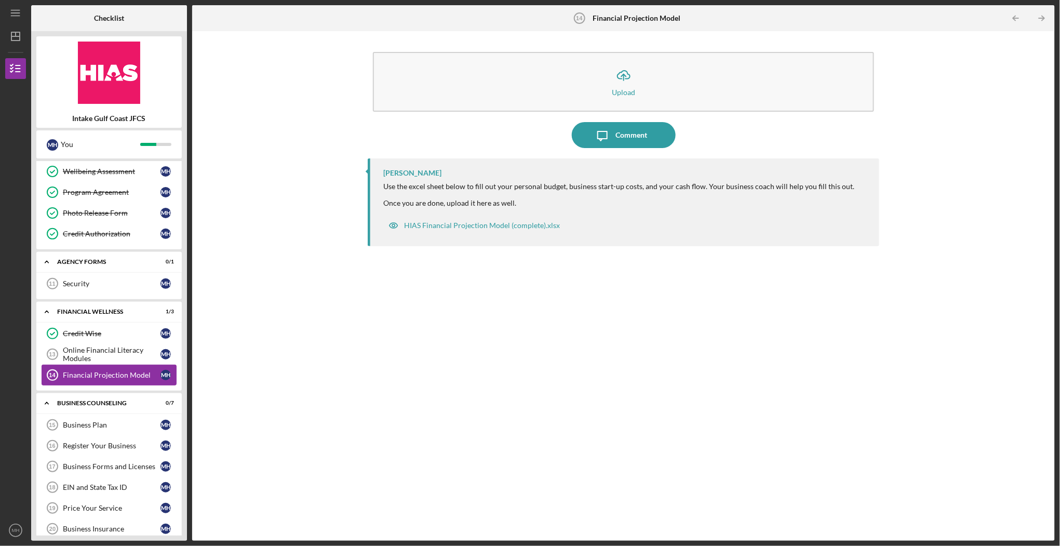
scroll to position [169, 0]
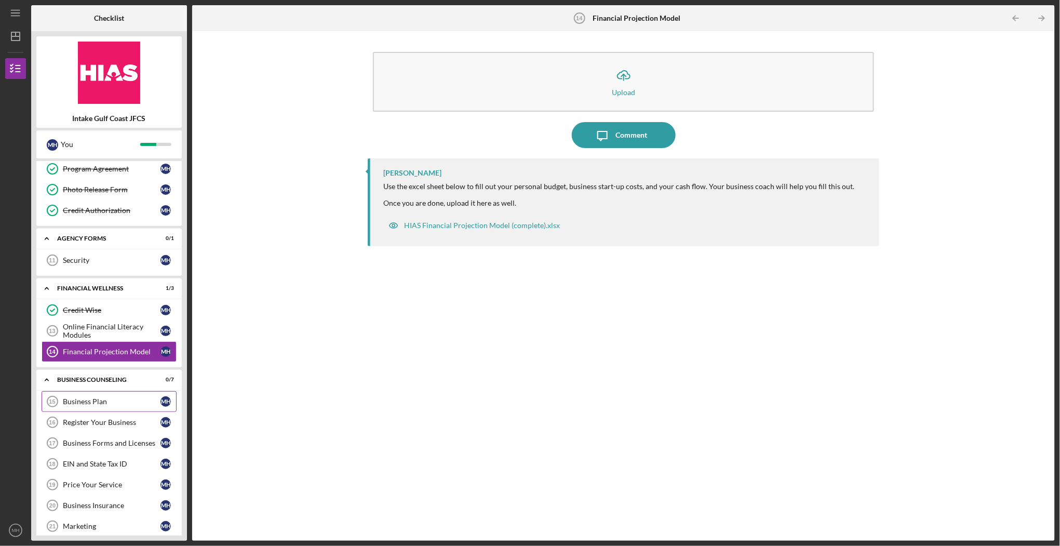
click at [94, 391] on link "Business Plan 15 Business Plan M H" at bounding box center [109, 401] width 135 height 21
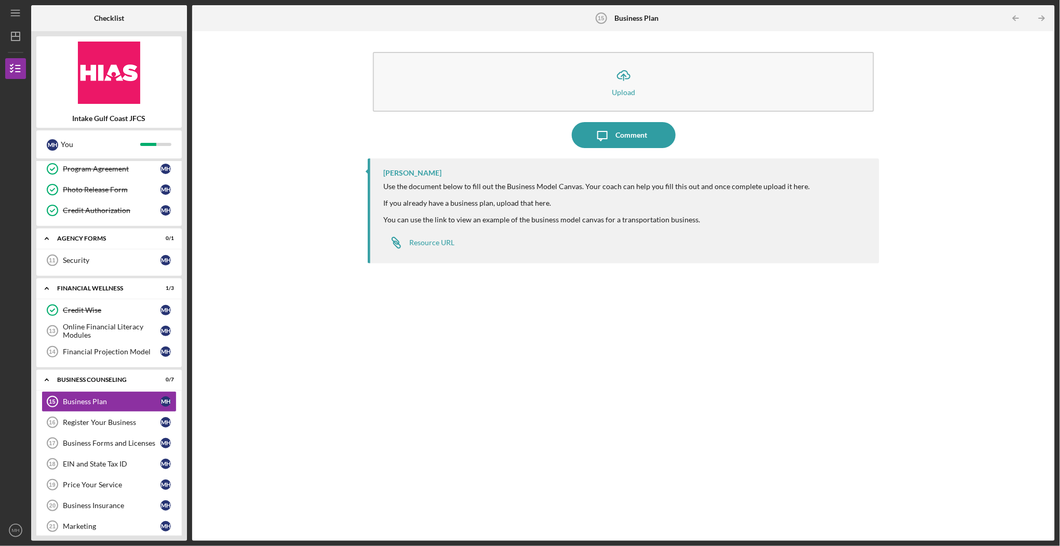
click at [285, 341] on div "Icon/Upload Upload Icon/Message Comment [PERSON_NAME] Use the document below to…" at bounding box center [623, 285] width 852 height 499
click at [321, 397] on div "Icon/Upload Upload Icon/Message Comment [PERSON_NAME] Use the document below to…" at bounding box center [623, 285] width 852 height 499
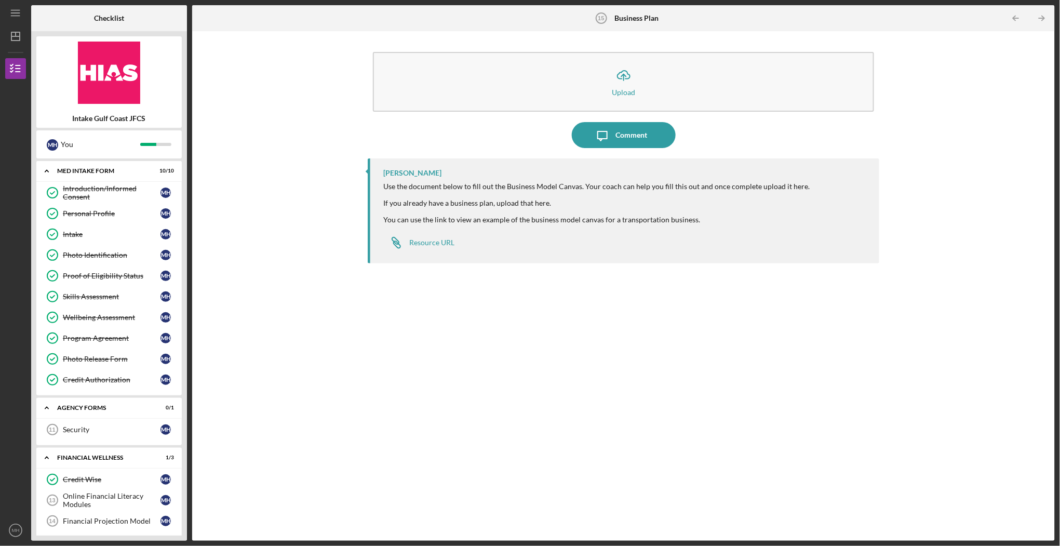
click at [314, 305] on div "Icon/Upload Upload Icon/Message Comment [PERSON_NAME] Use the document below to…" at bounding box center [623, 285] width 852 height 499
drag, startPoint x: 189, startPoint y: 145, endPoint x: 185, endPoint y: 319, distance: 174.1
click at [185, 319] on div "Checklist Intake Gulf Coast JFCS M H You Icon/Expander MED Intake Form 10 / 10 …" at bounding box center [543, 273] width 1024 height 536
click at [344, 387] on div "Icon/Upload Upload Icon/Message Comment [PERSON_NAME] Use the document below to…" at bounding box center [623, 285] width 852 height 499
click at [331, 354] on div "Icon/Upload Upload Icon/Message Comment [PERSON_NAME] Use the document below to…" at bounding box center [623, 285] width 852 height 499
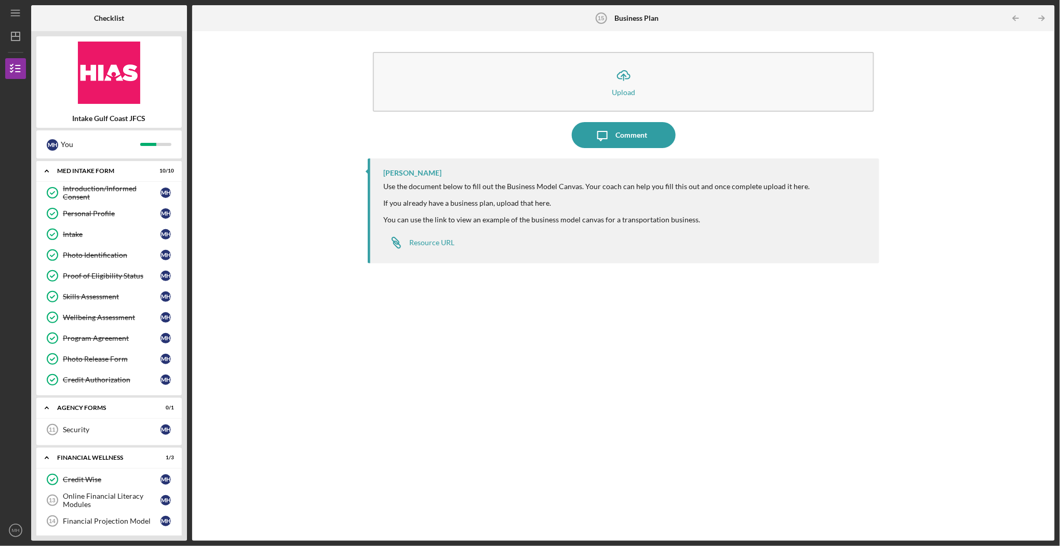
click at [322, 393] on div "Icon/Upload Upload Icon/Message Comment [PERSON_NAME] Use the document below to…" at bounding box center [623, 285] width 852 height 499
drag, startPoint x: 699, startPoint y: 221, endPoint x: 346, endPoint y: 189, distance: 354.2
click at [346, 189] on div "Icon/Upload Upload Icon/Message Comment [PERSON_NAME] Use the document below to…" at bounding box center [623, 285] width 852 height 499
click at [396, 327] on div "[PERSON_NAME] Use the document below to fill out the Business Model Canvas. You…" at bounding box center [624, 341] width 512 height 367
click at [419, 242] on div "Resource URL" at bounding box center [431, 242] width 45 height 8
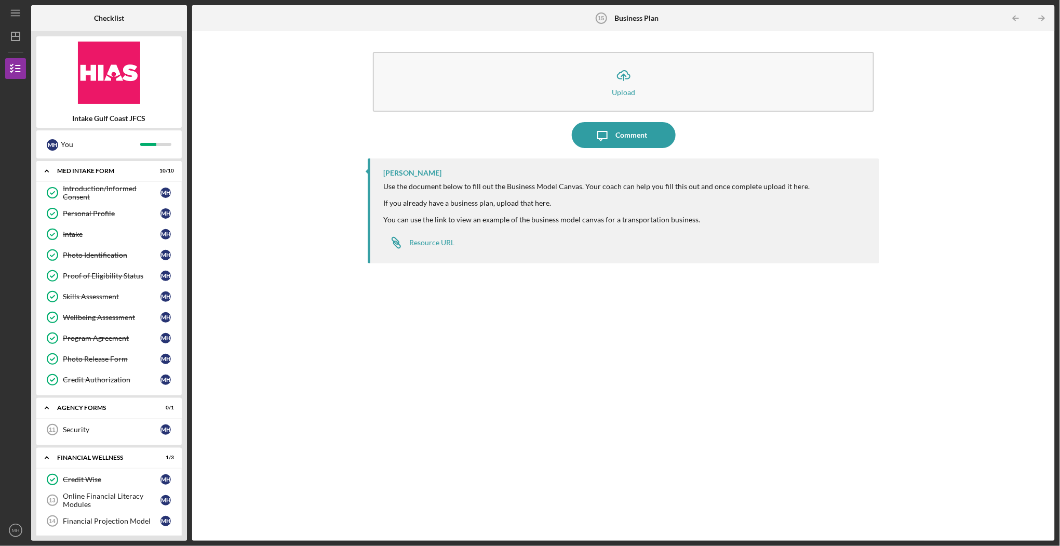
click at [287, 201] on div "Icon/Upload Upload Icon/Message Comment [PERSON_NAME] Use the document below to…" at bounding box center [623, 285] width 852 height 499
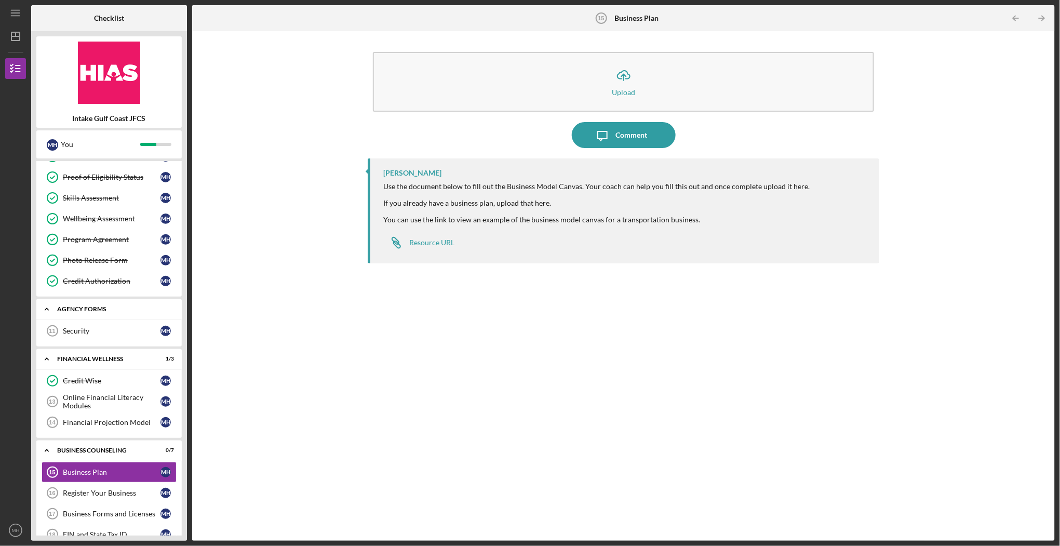
scroll to position [169, 0]
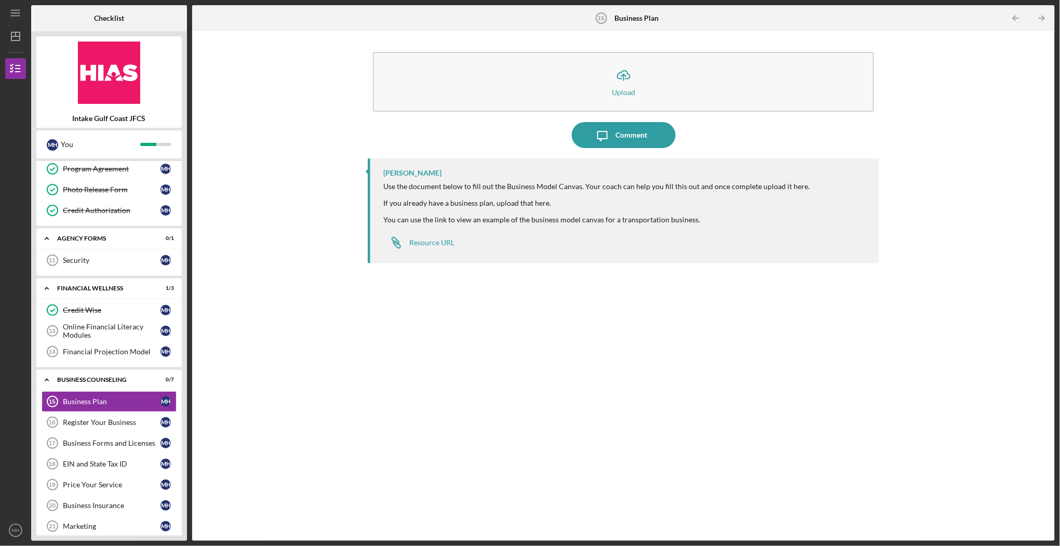
click at [310, 321] on div "Icon/Upload Upload Icon/Message Comment [PERSON_NAME] Use the document below to…" at bounding box center [623, 285] width 852 height 499
click at [309, 211] on div "Icon/Upload Upload Icon/Message Comment [PERSON_NAME] Use the document below to…" at bounding box center [623, 285] width 852 height 499
click at [679, 383] on div "[PERSON_NAME] Use the document below to fill out the Business Model Canvas. You…" at bounding box center [624, 341] width 512 height 367
